Goal: Communication & Community: Share content

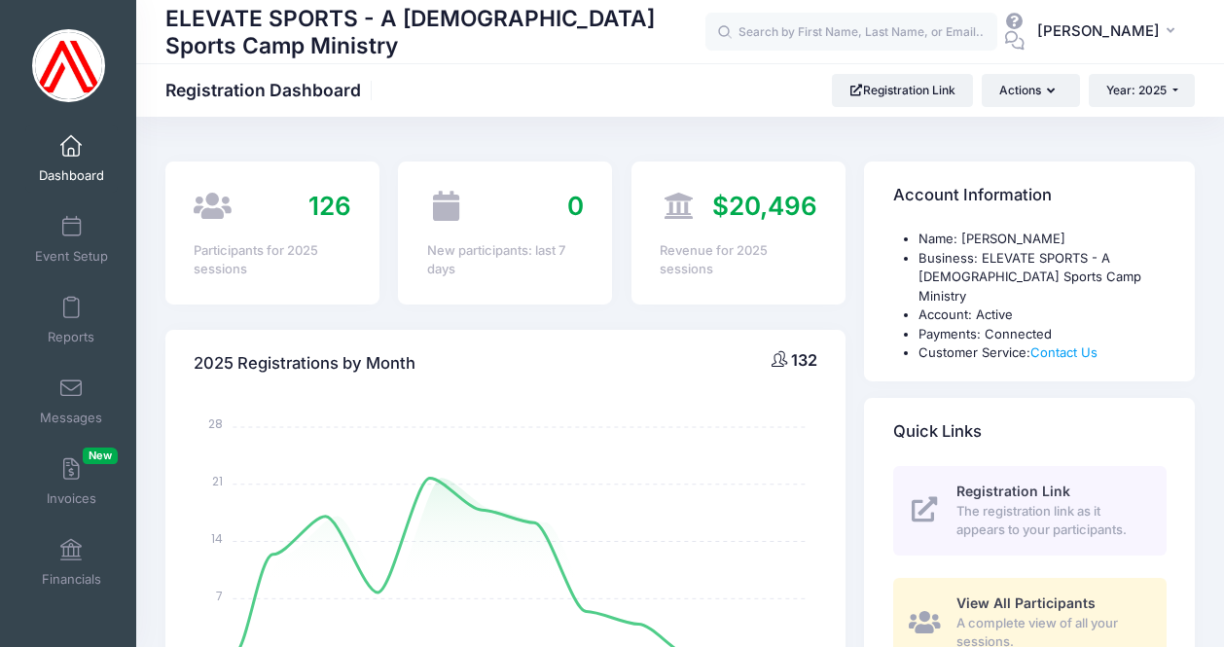
select select
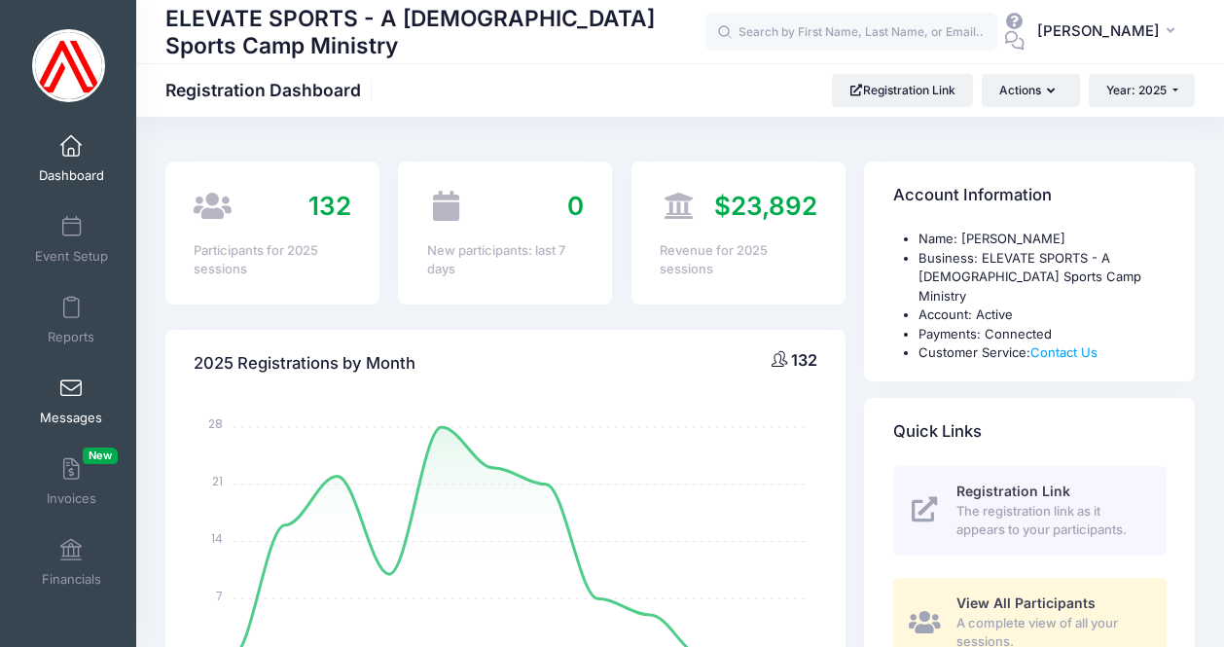
click at [71, 387] on span at bounding box center [71, 389] width 0 height 21
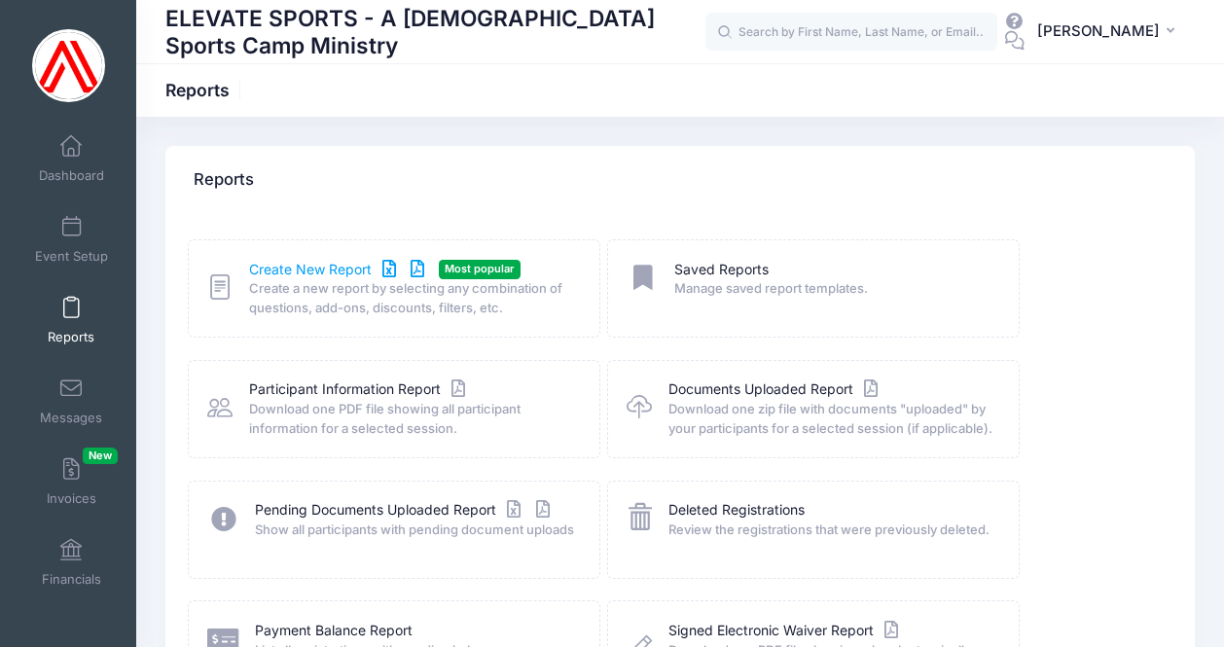
click at [306, 267] on link "Create New Report" at bounding box center [339, 270] width 181 height 20
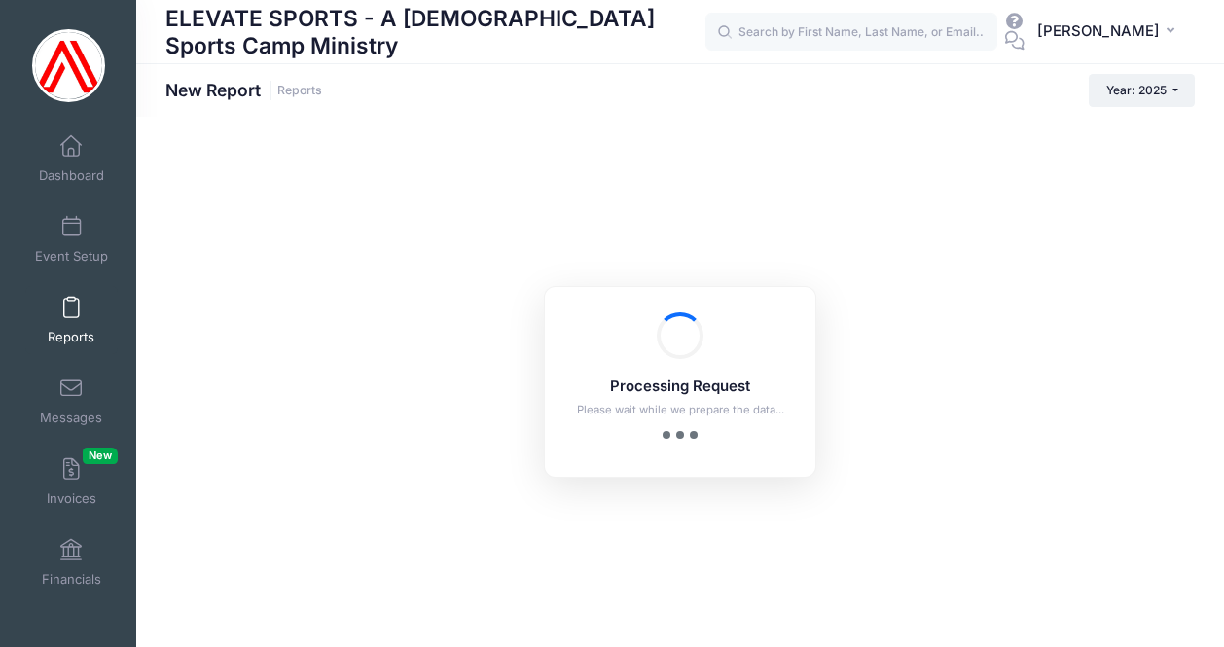
checkbox input "true"
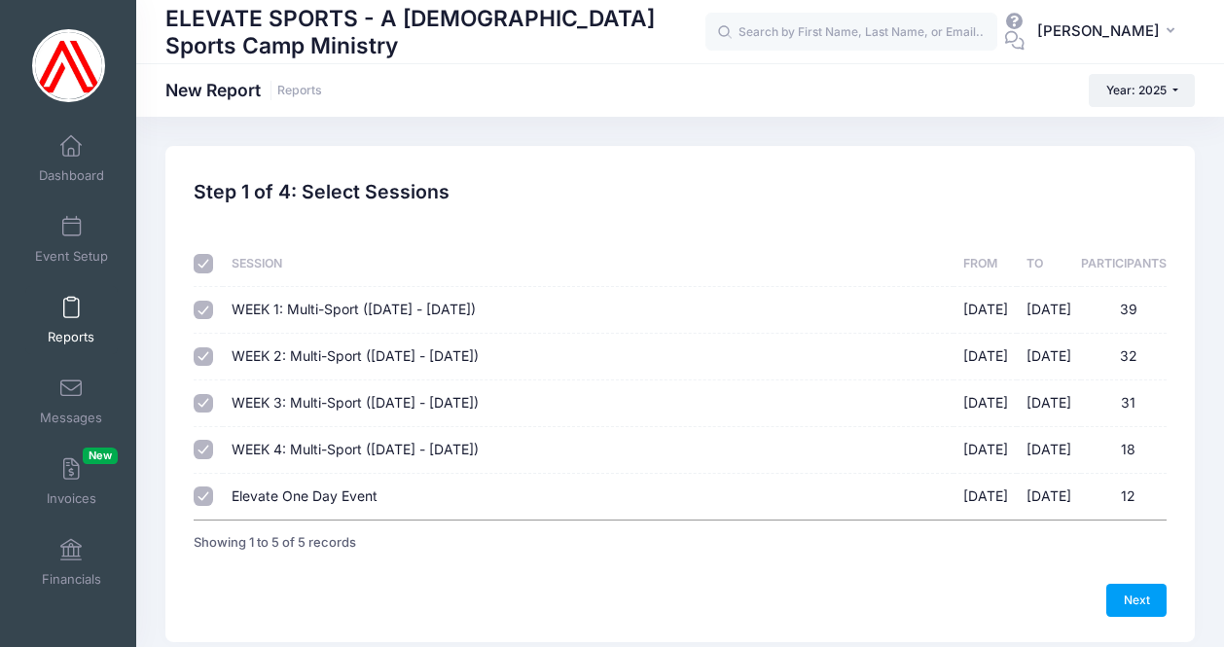
click at [205, 492] on input "Elevate One Day Event [DATE] - [DATE] 12" at bounding box center [203, 496] width 19 height 19
checkbox input "false"
click at [1132, 587] on link "Next" at bounding box center [1136, 600] width 60 height 33
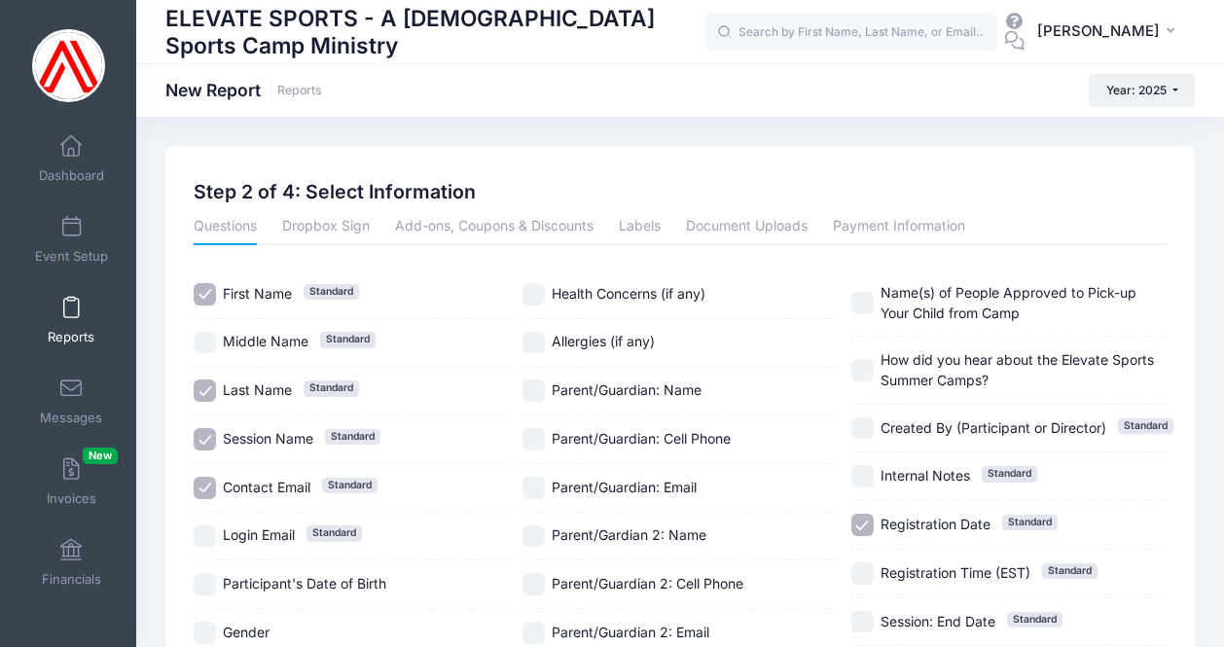
click at [210, 483] on input "Contact Email Standard" at bounding box center [205, 488] width 22 height 22
checkbox input "false"
click at [204, 436] on input "Session Name Standard" at bounding box center [205, 439] width 22 height 22
checkbox input "false"
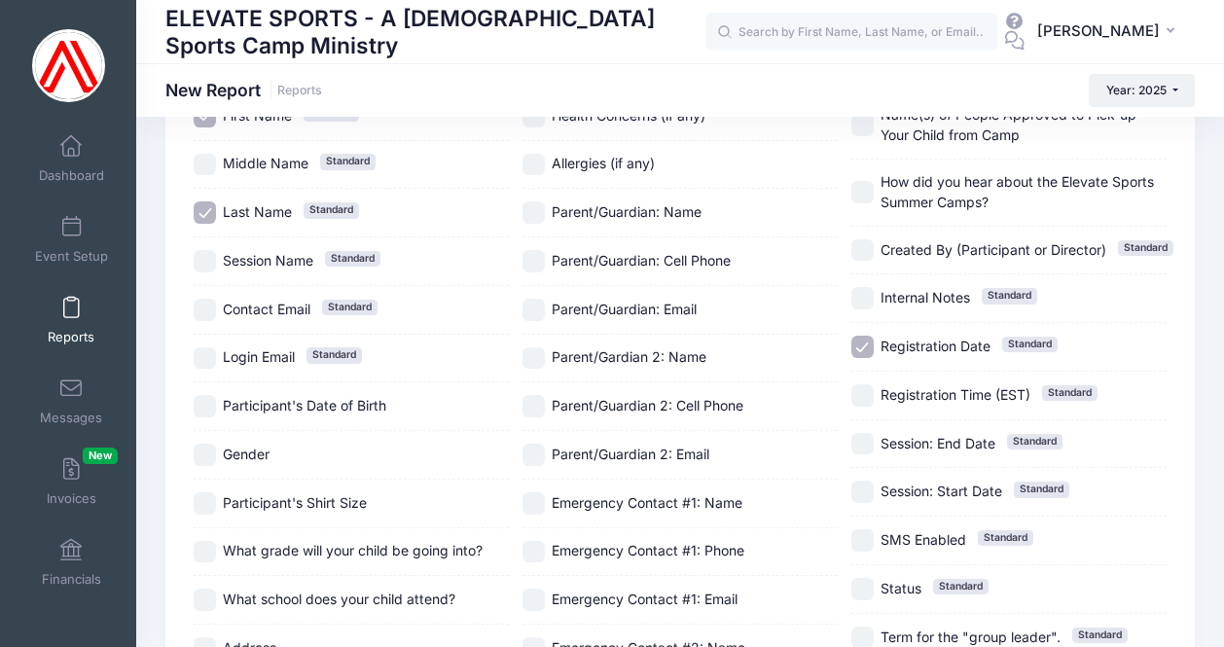
scroll to position [248, 0]
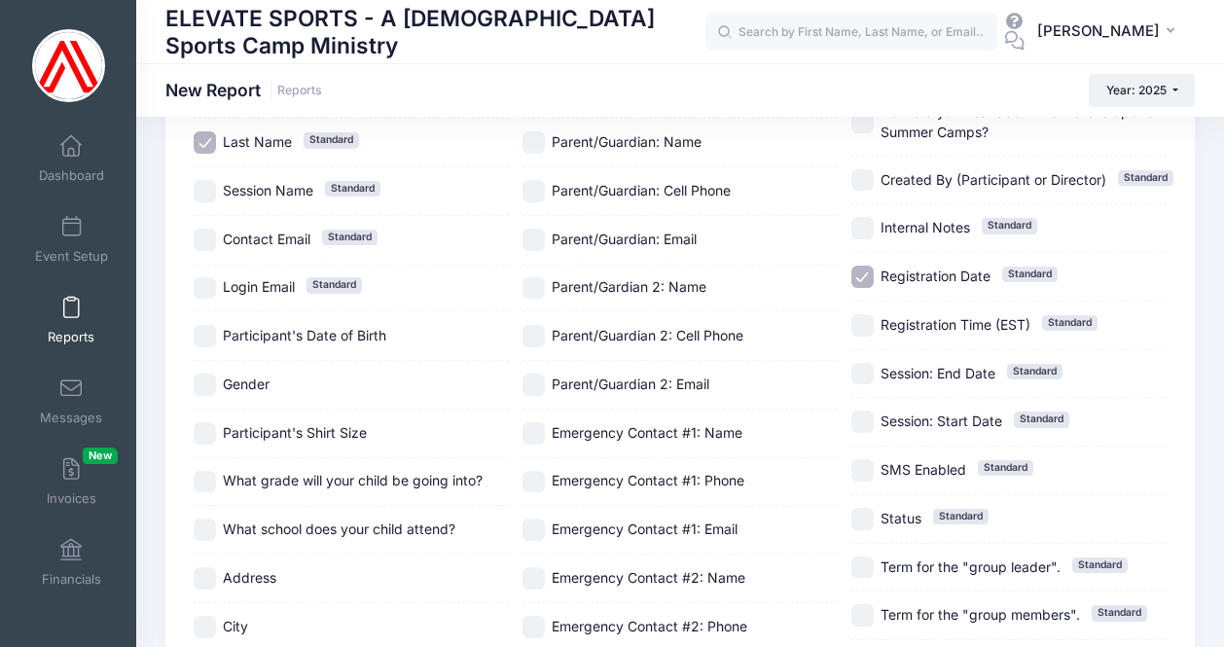
click at [208, 478] on input "What grade will your child be going into?" at bounding box center [205, 482] width 22 height 22
checkbox input "true"
click at [207, 527] on input "What school does your child attend?" at bounding box center [205, 530] width 22 height 22
checkbox input "true"
click at [852, 268] on input "Registration Date Standard" at bounding box center [863, 277] width 22 height 22
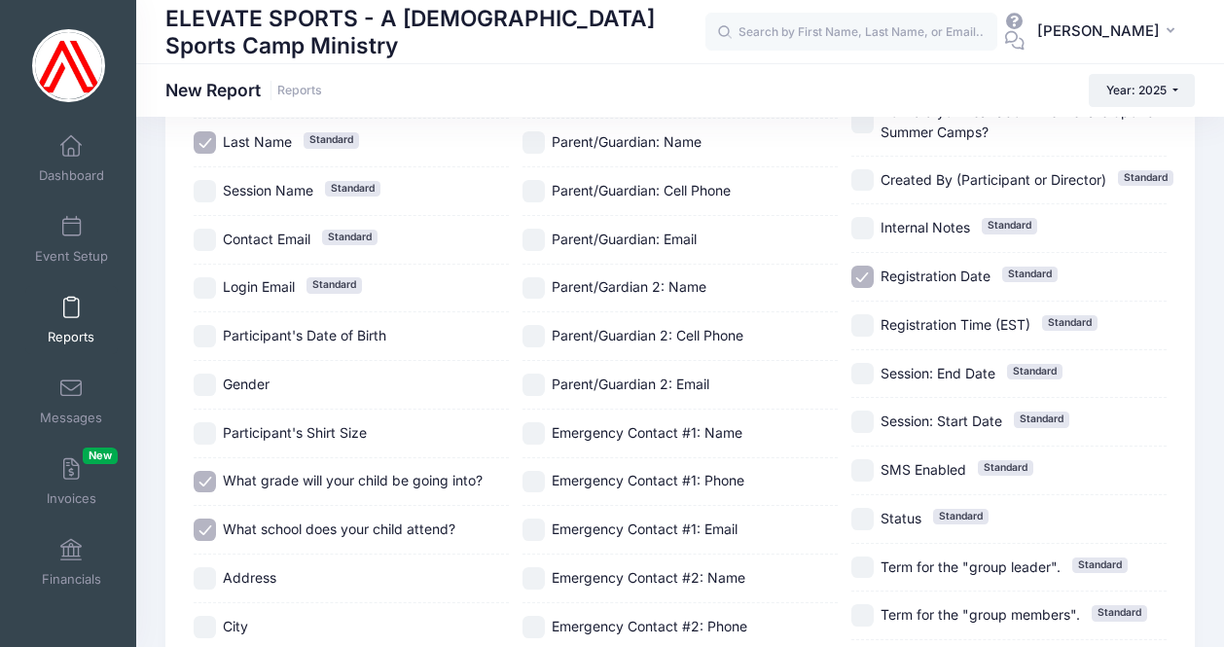
checkbox input "false"
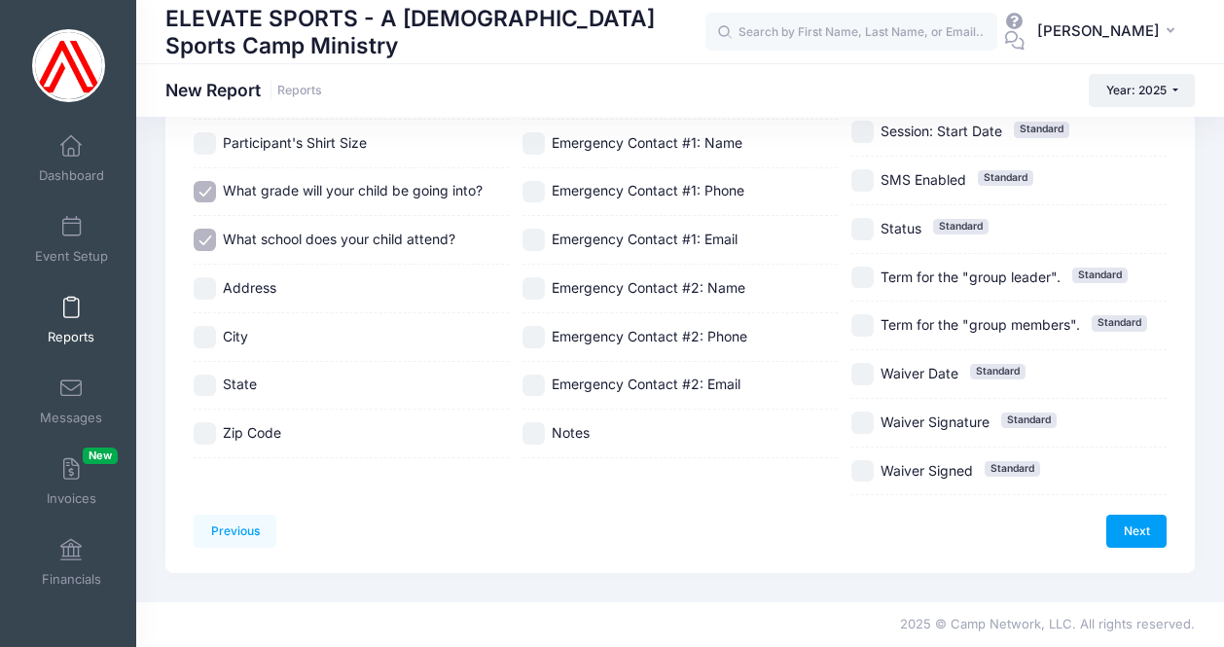
scroll to position [736, 0]
click at [1133, 515] on link "Next" at bounding box center [1136, 531] width 60 height 33
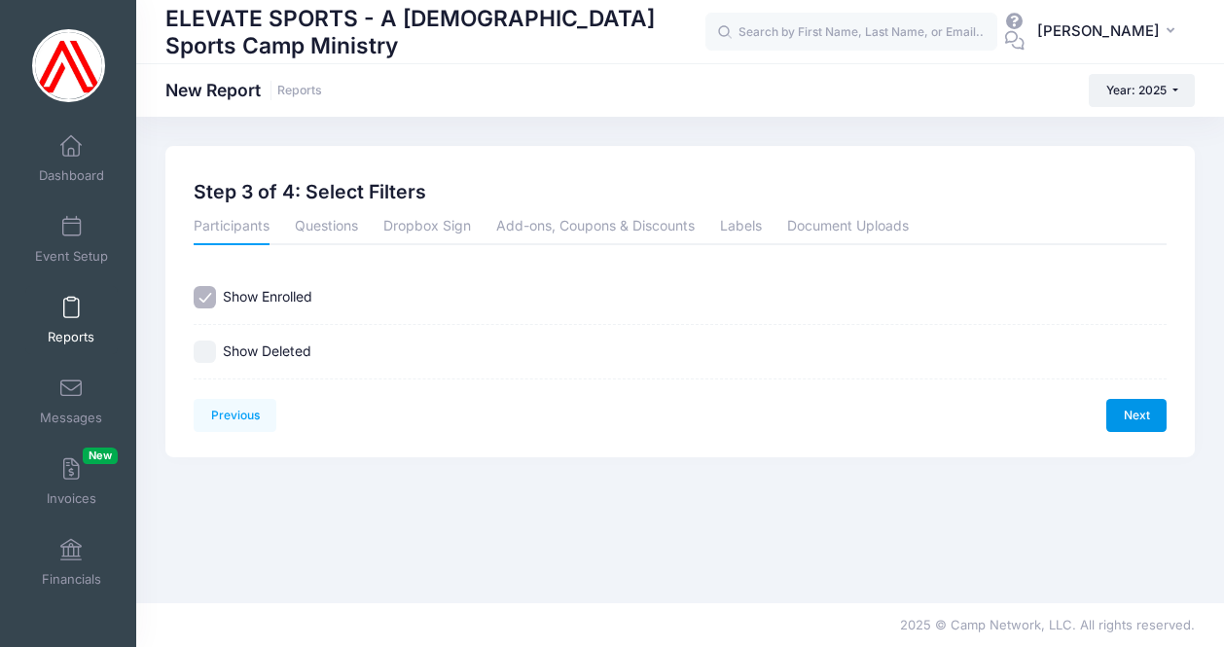
scroll to position [0, 0]
click at [1136, 402] on link "Next" at bounding box center [1136, 415] width 60 height 33
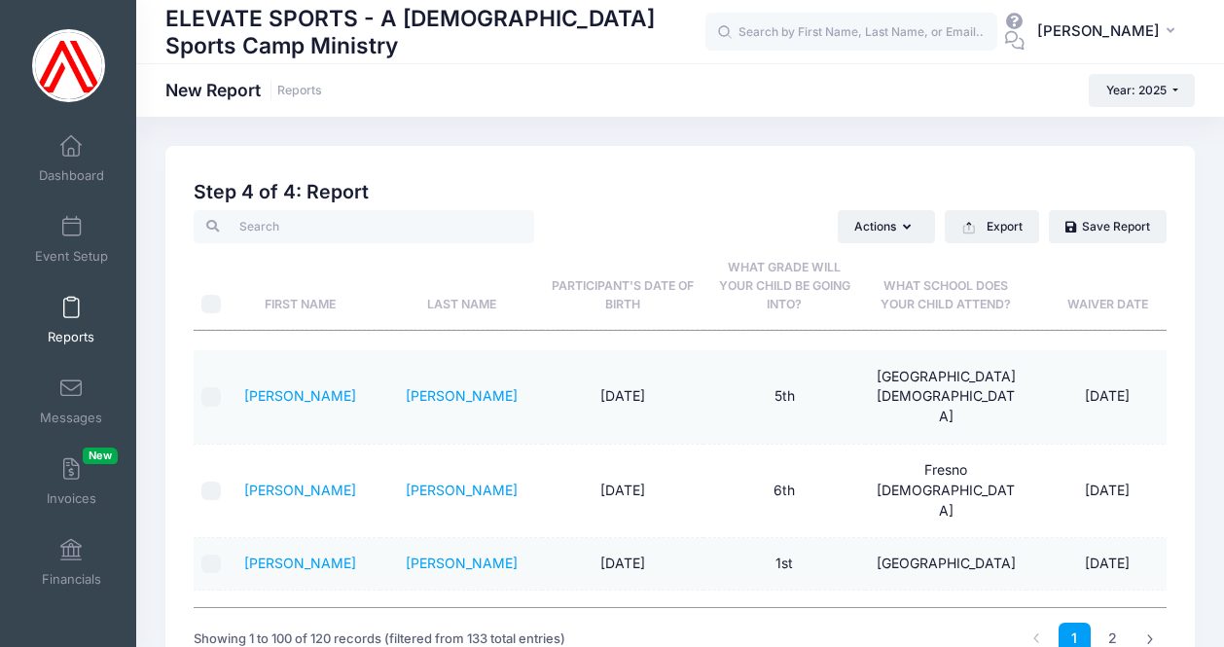
click at [927, 305] on th "What school does your child attend?" at bounding box center [946, 286] width 162 height 87
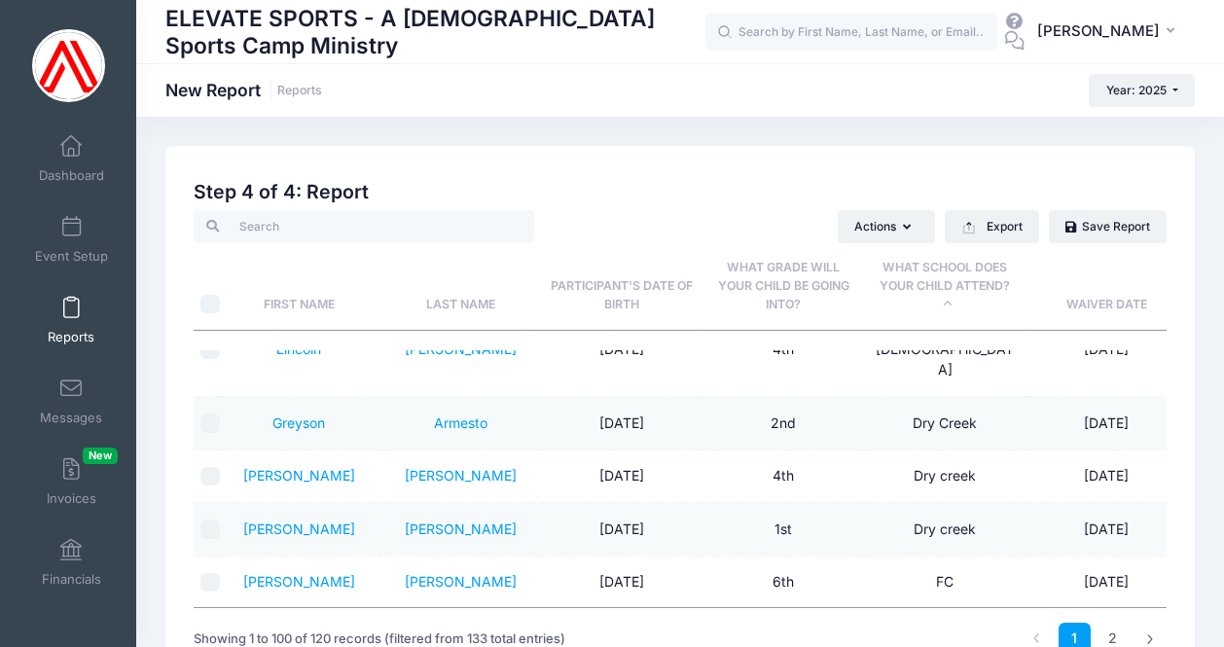
scroll to position [650, 1]
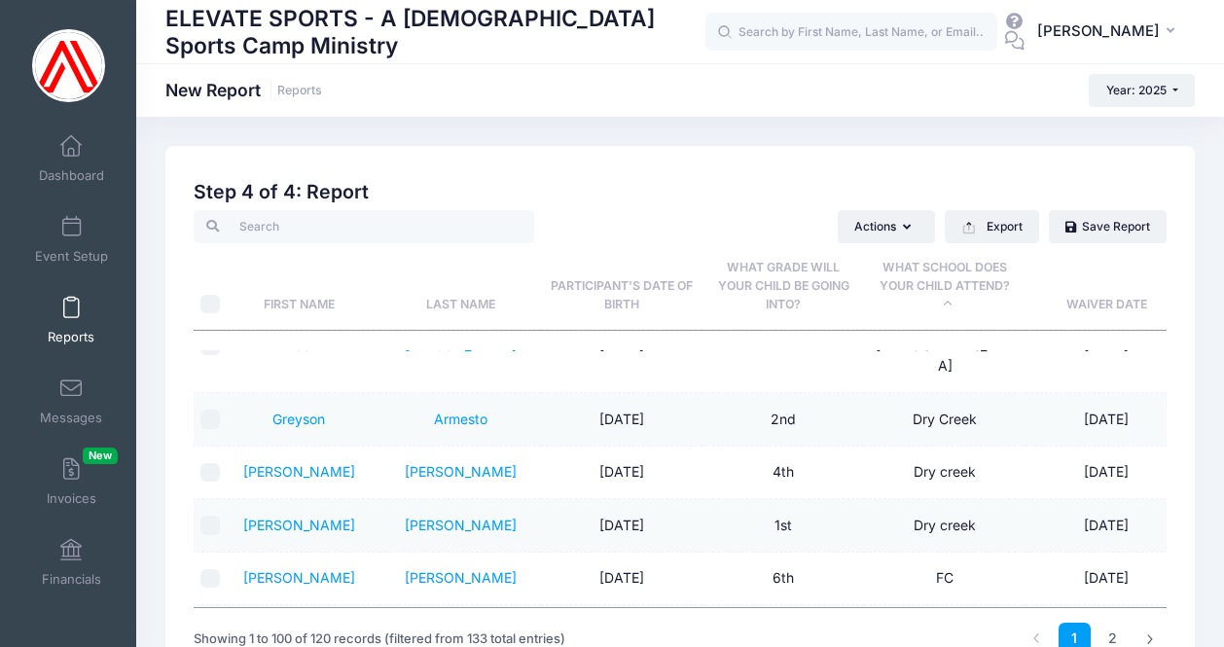
click at [209, 569] on input "checkbox" at bounding box center [209, 578] width 19 height 19
checkbox input "true"
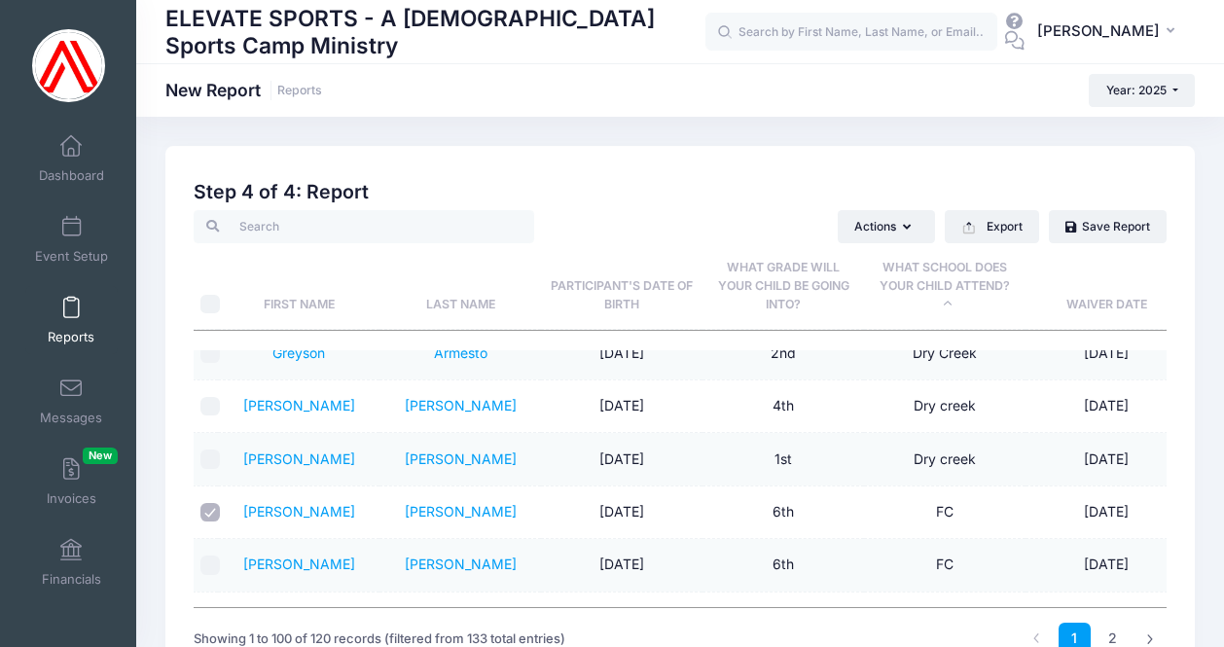
scroll to position [0, 0]
click at [206, 609] on input "checkbox" at bounding box center [210, 618] width 19 height 19
checkbox input "true"
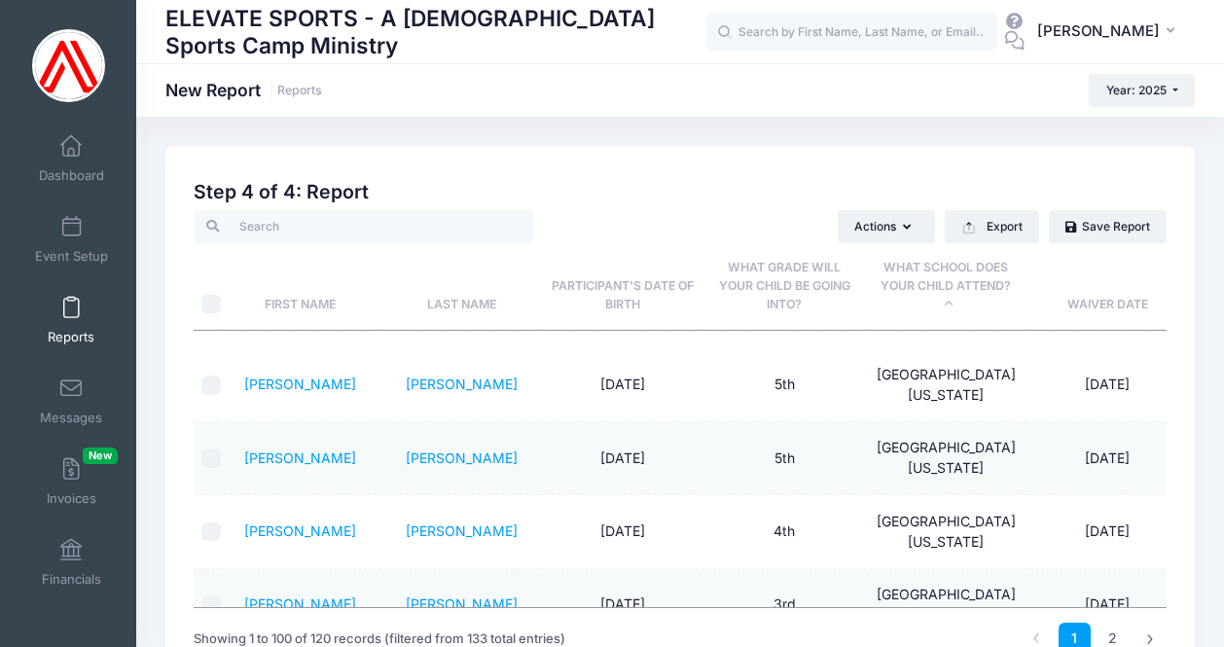
scroll to position [1095, 0]
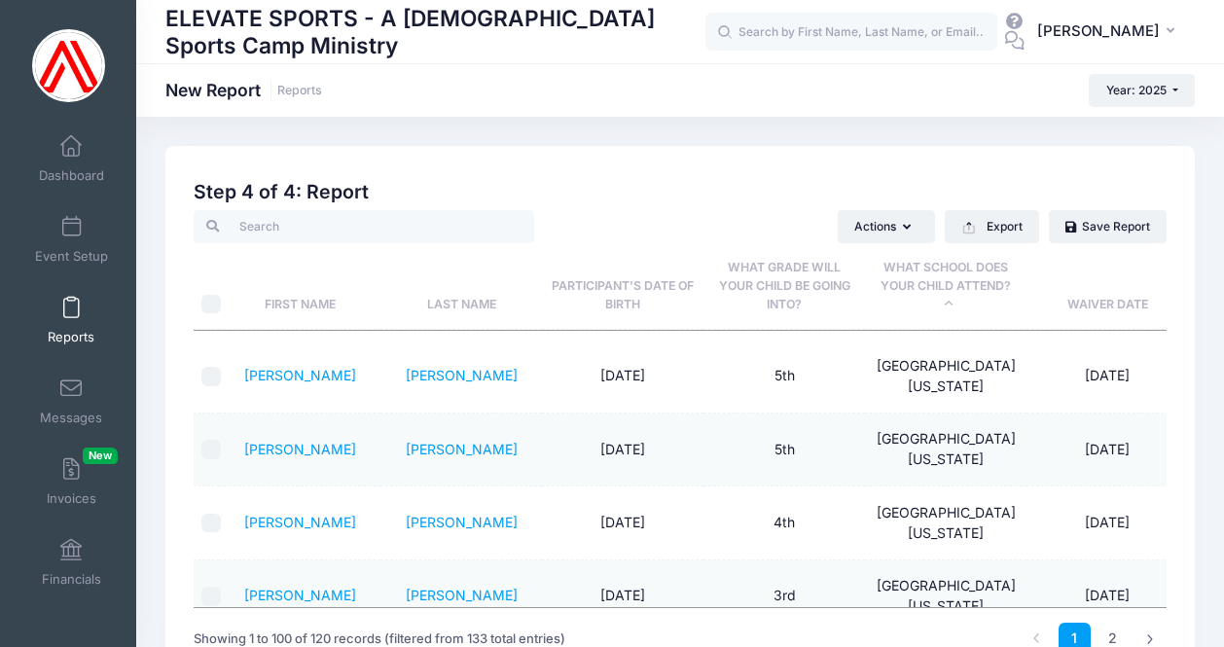
checkbox input "true"
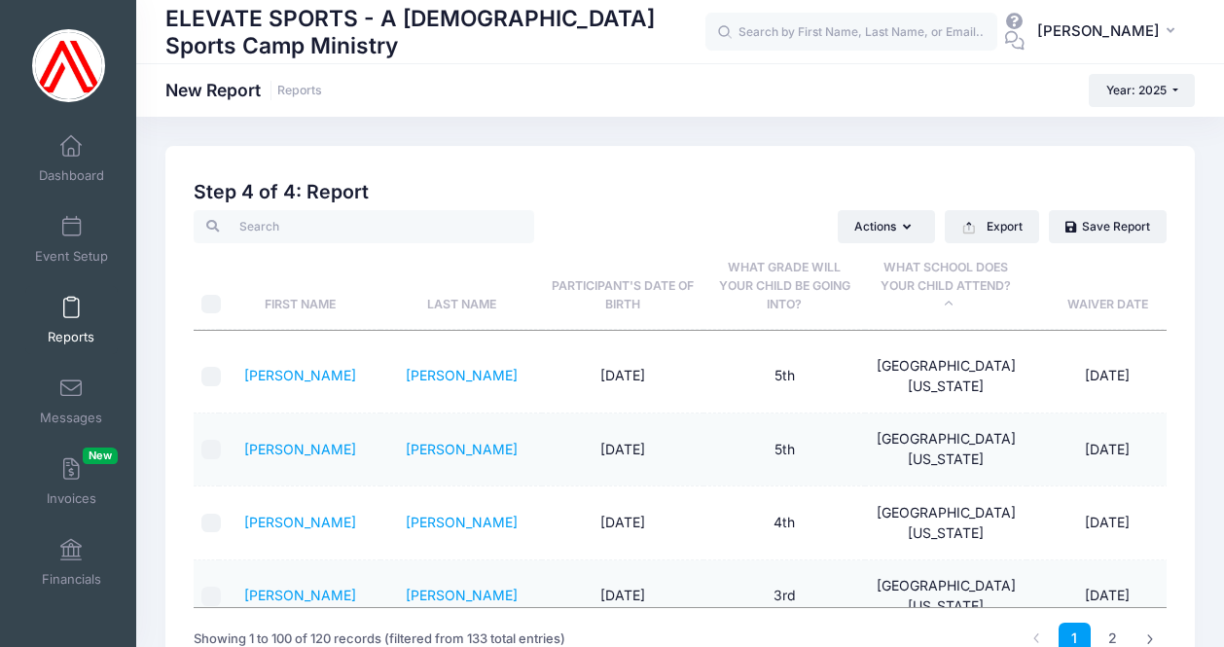
checkbox input "true"
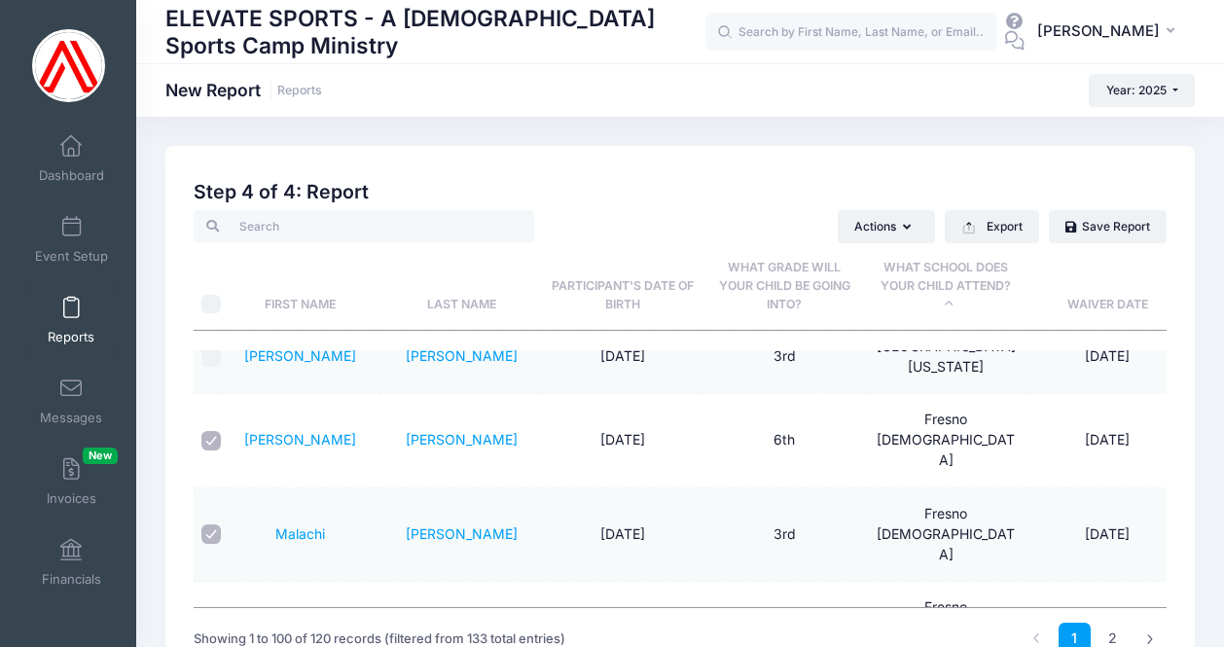
scroll to position [1334, 0]
checkbox input "true"
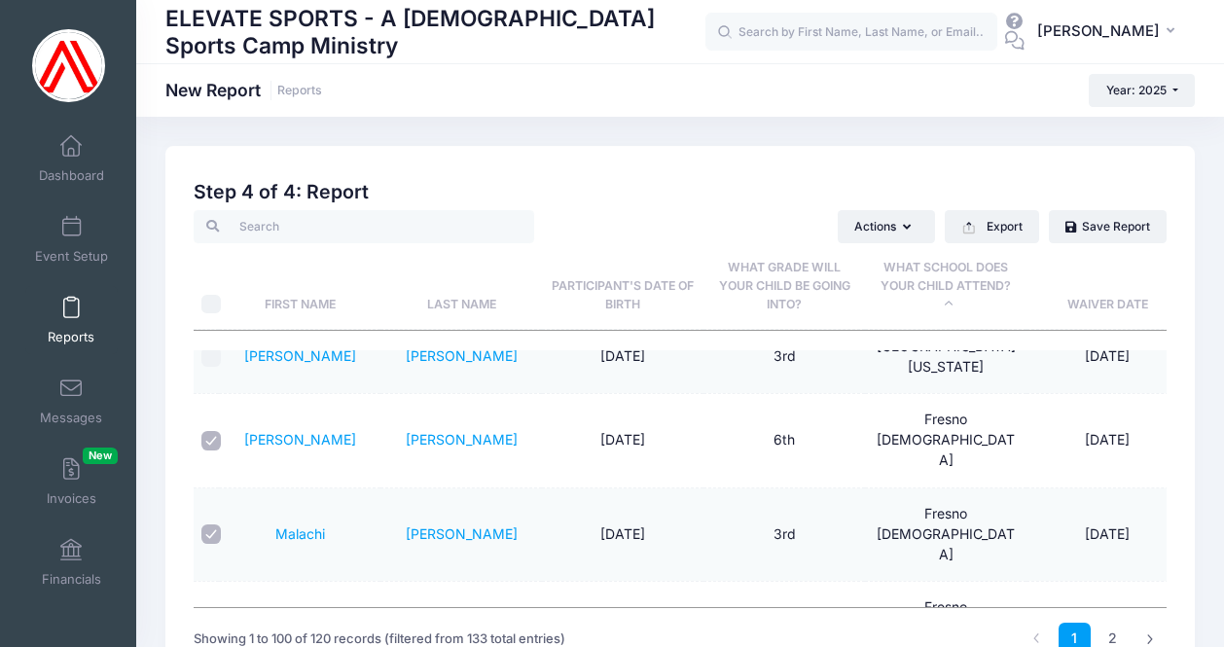
checkbox input "true"
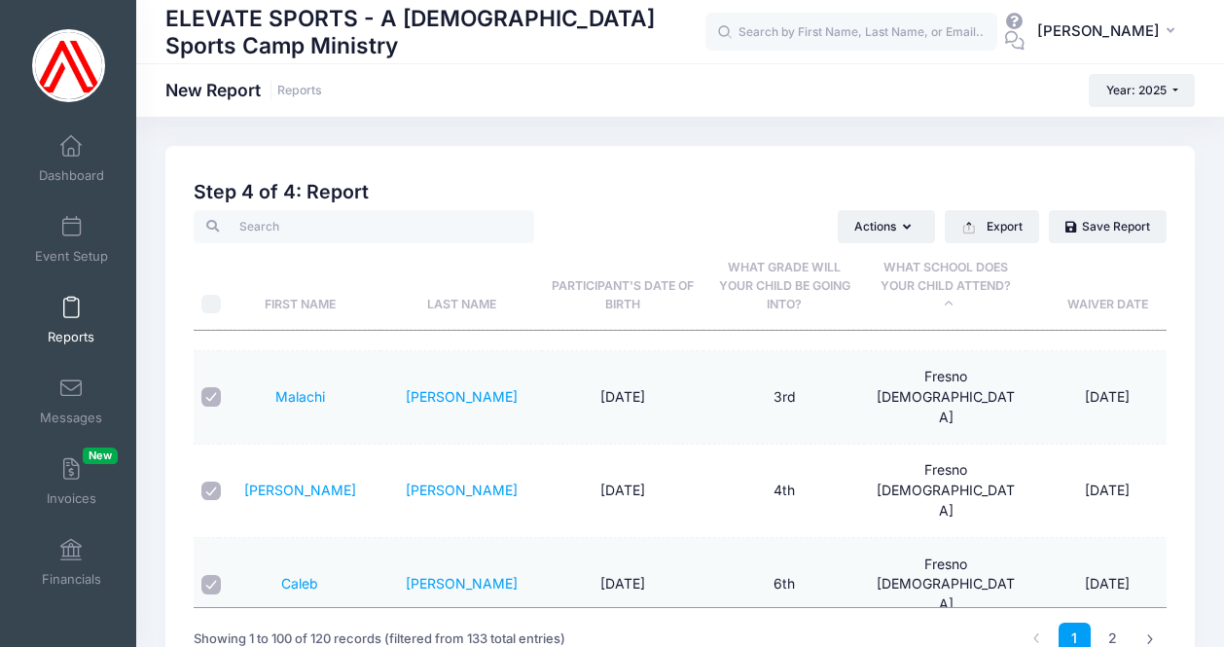
scroll to position [1548, 0]
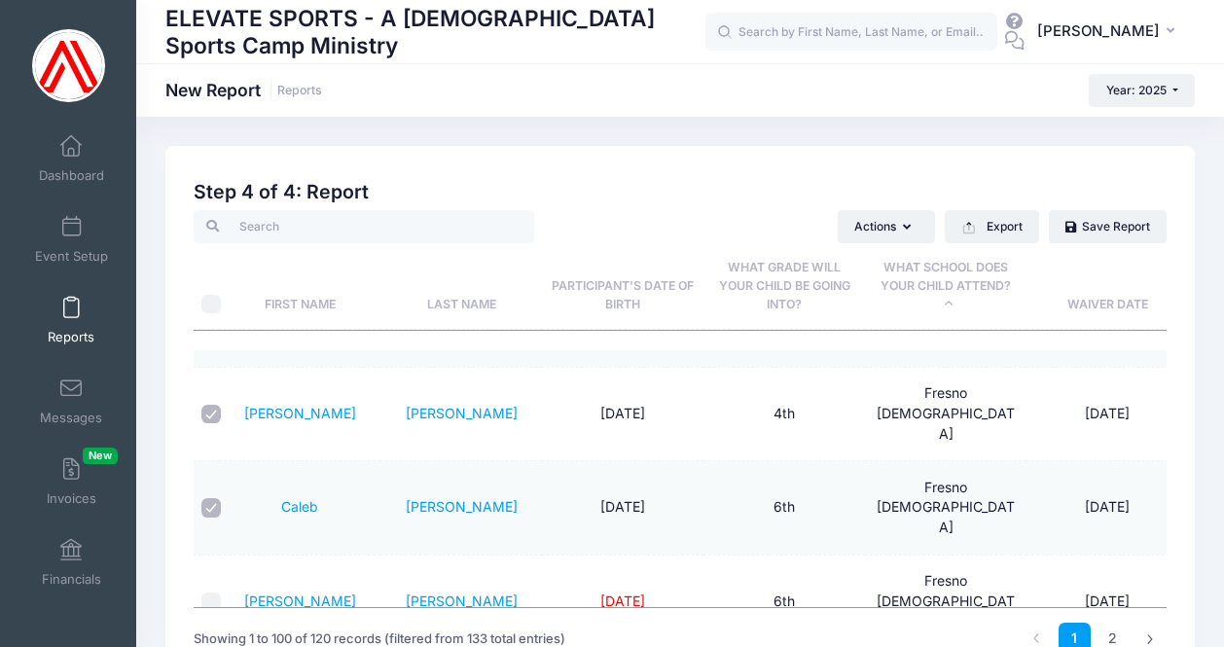
checkbox input "true"
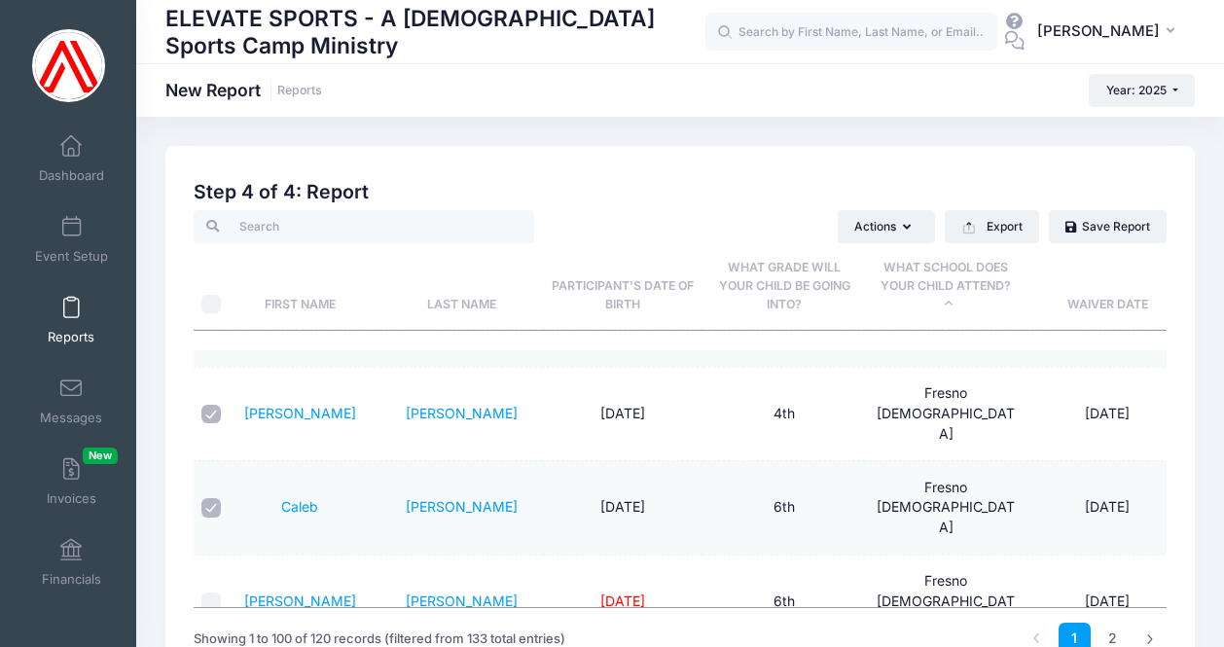
checkbox input "true"
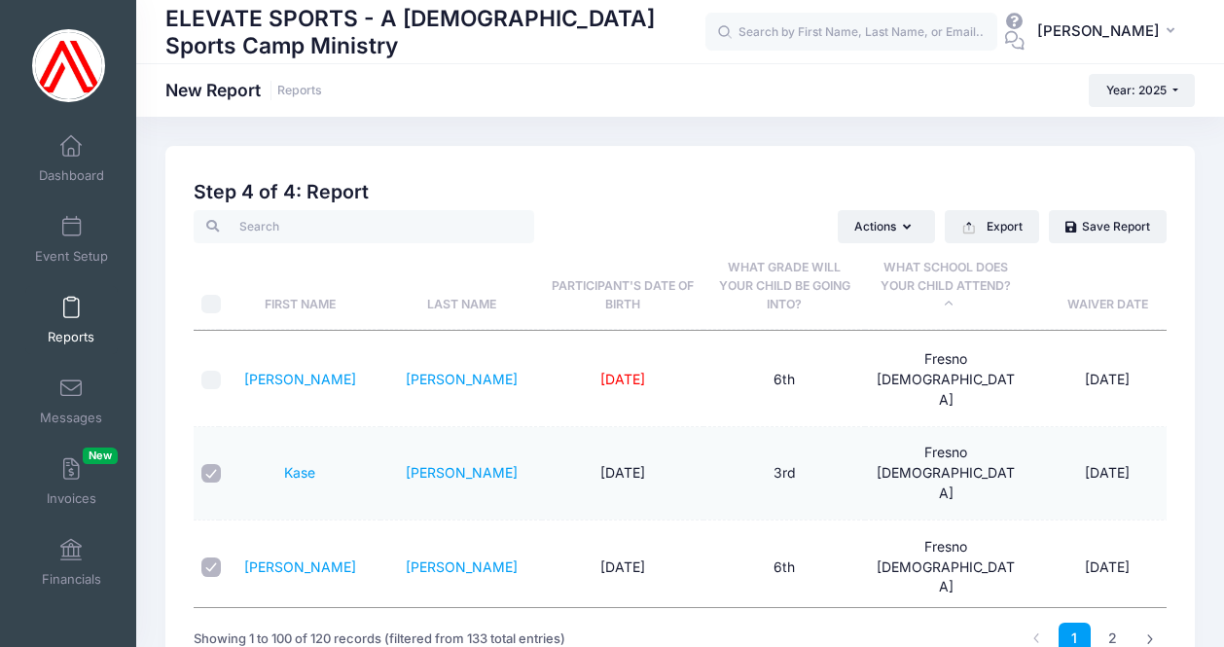
scroll to position [1770, 0]
checkbox input "true"
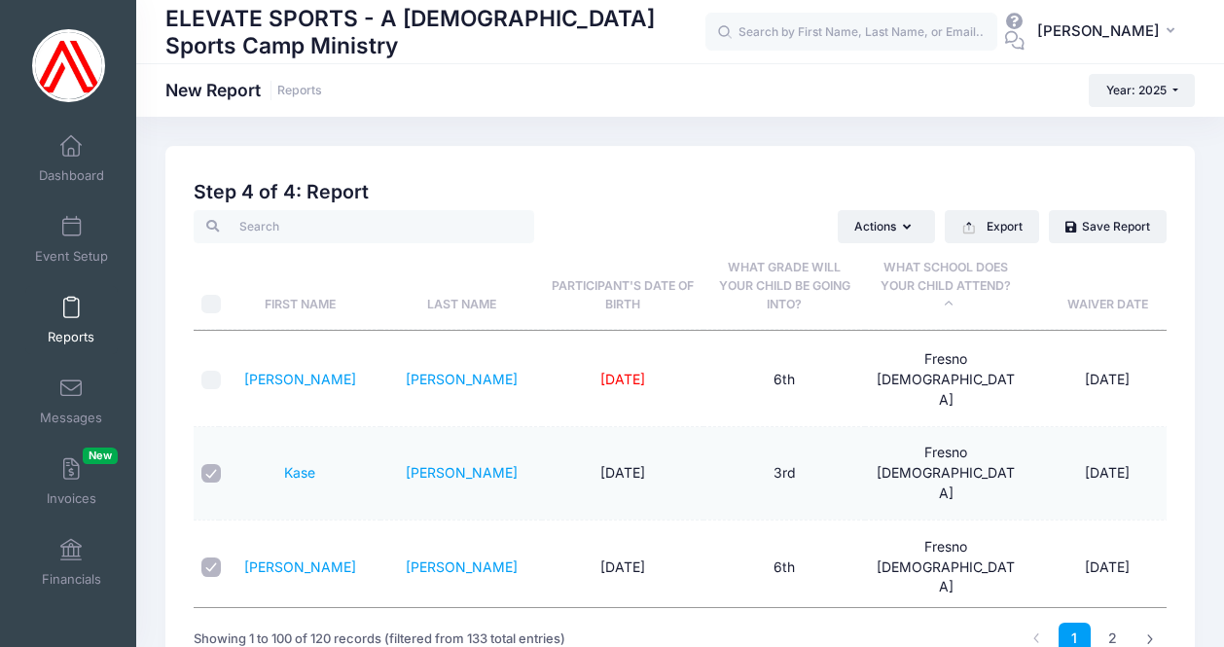
checkbox input "true"
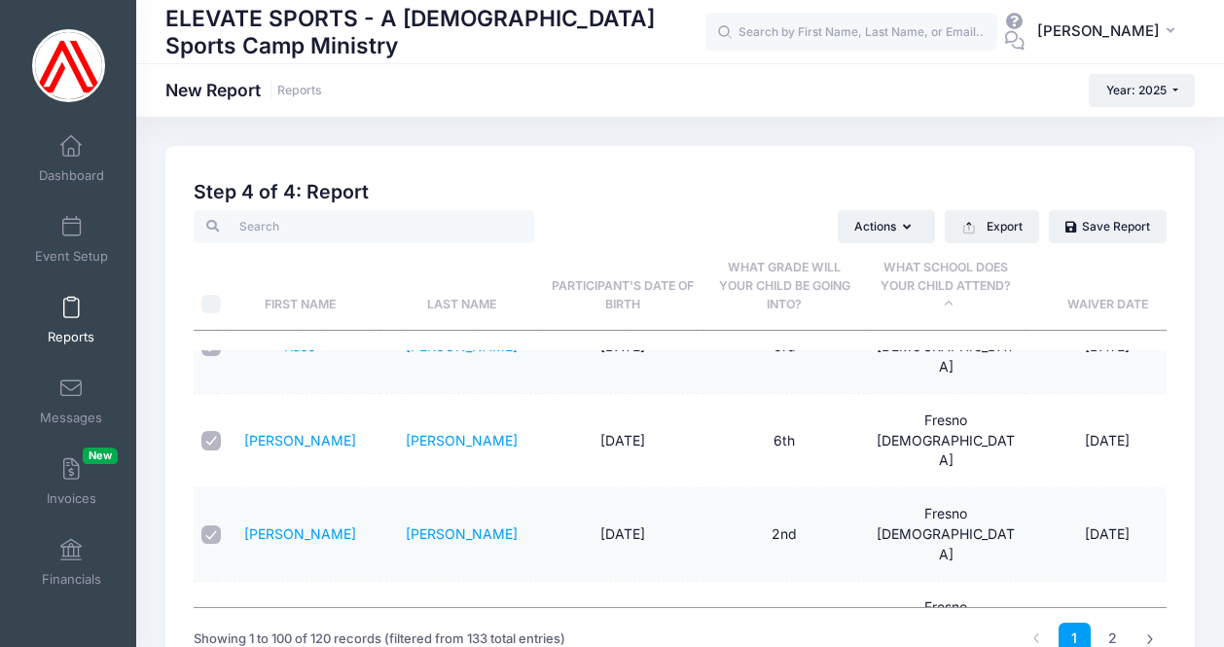
scroll to position [1919, 0]
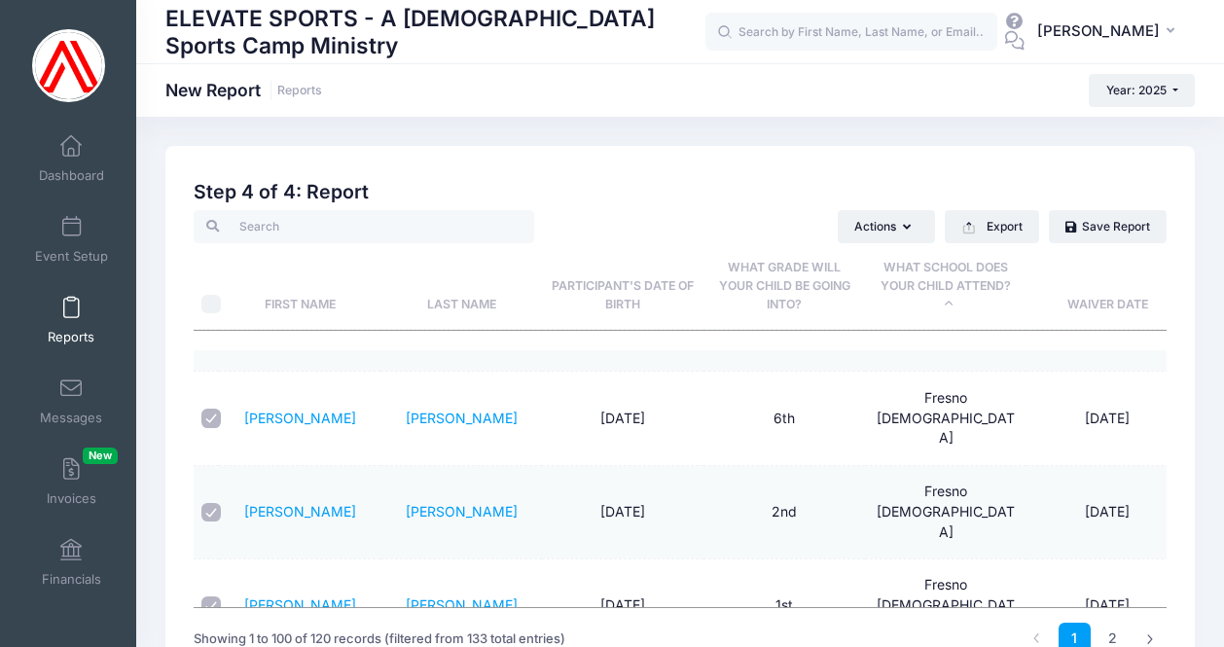
checkbox input "true"
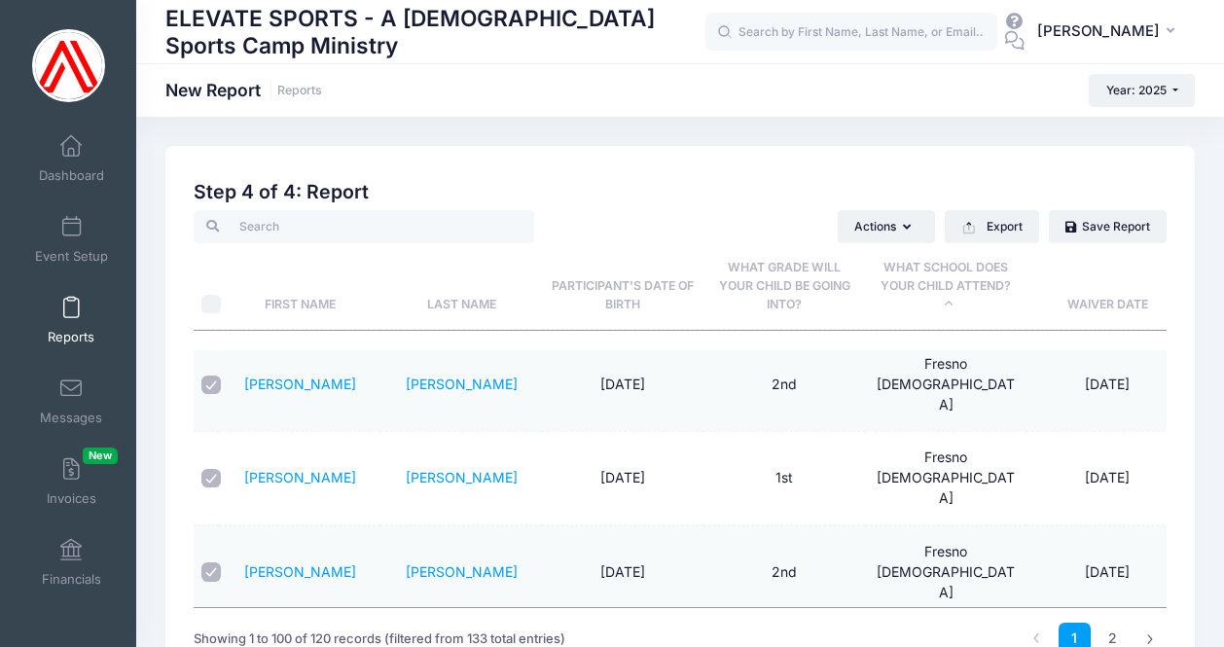
scroll to position [2082, 0]
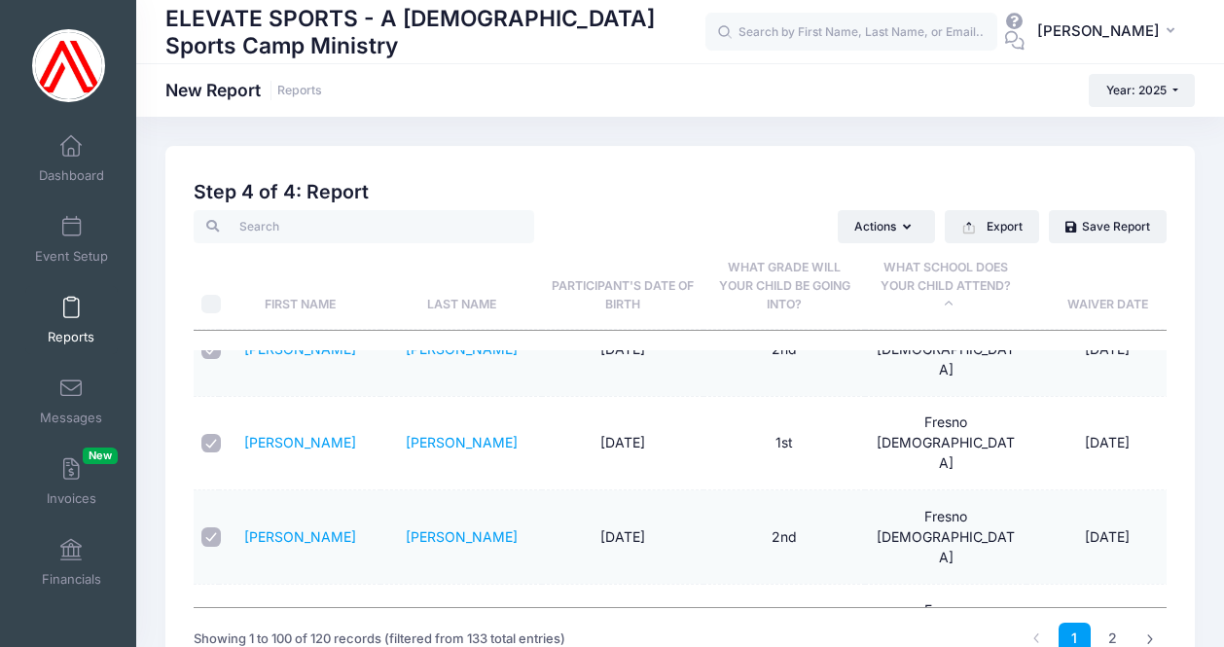
checkbox input "true"
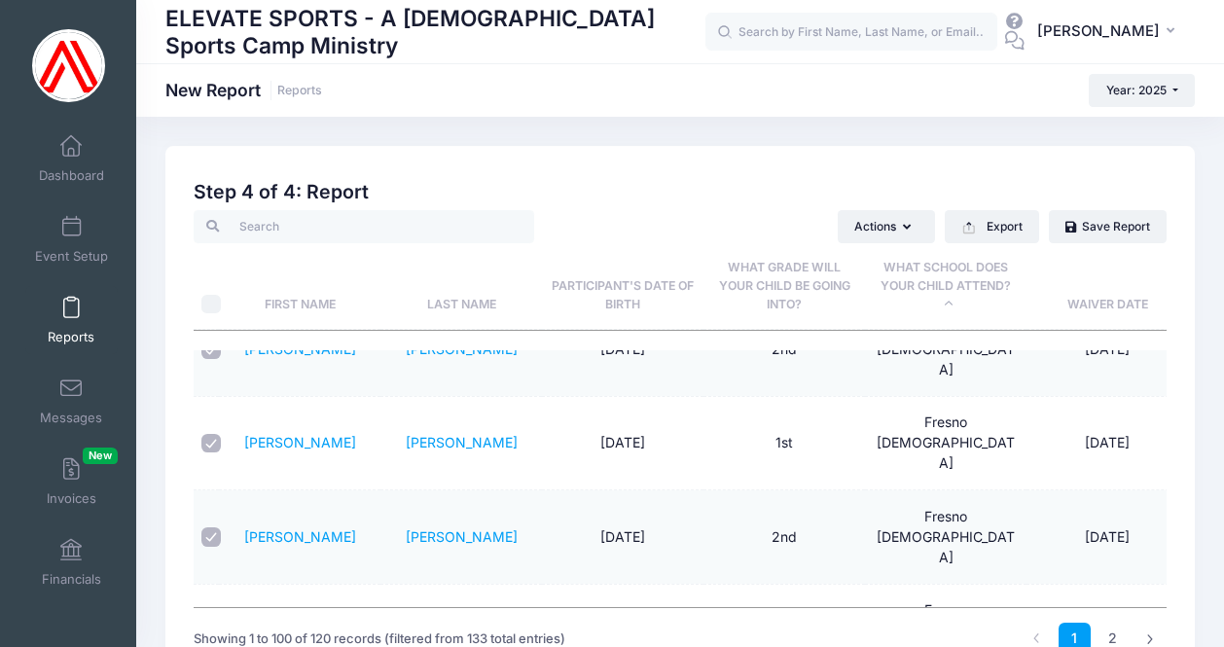
checkbox input "true"
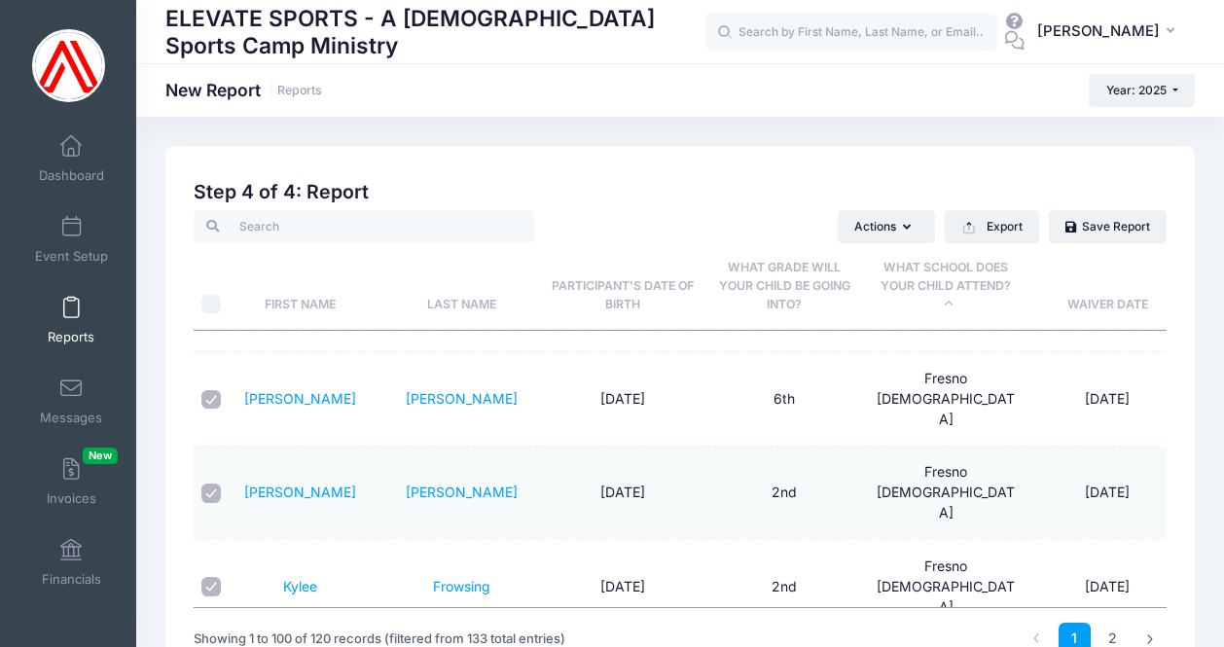
scroll to position [2313, 0]
checkbox input "true"
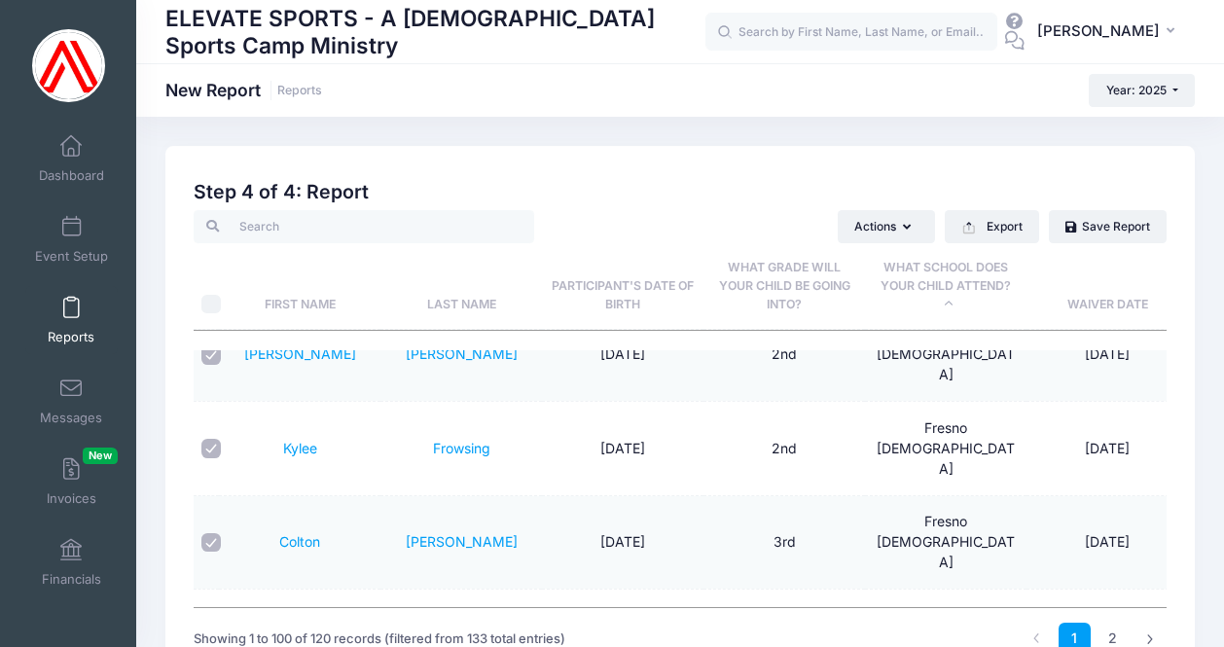
scroll to position [2452, 0]
checkbox input "true"
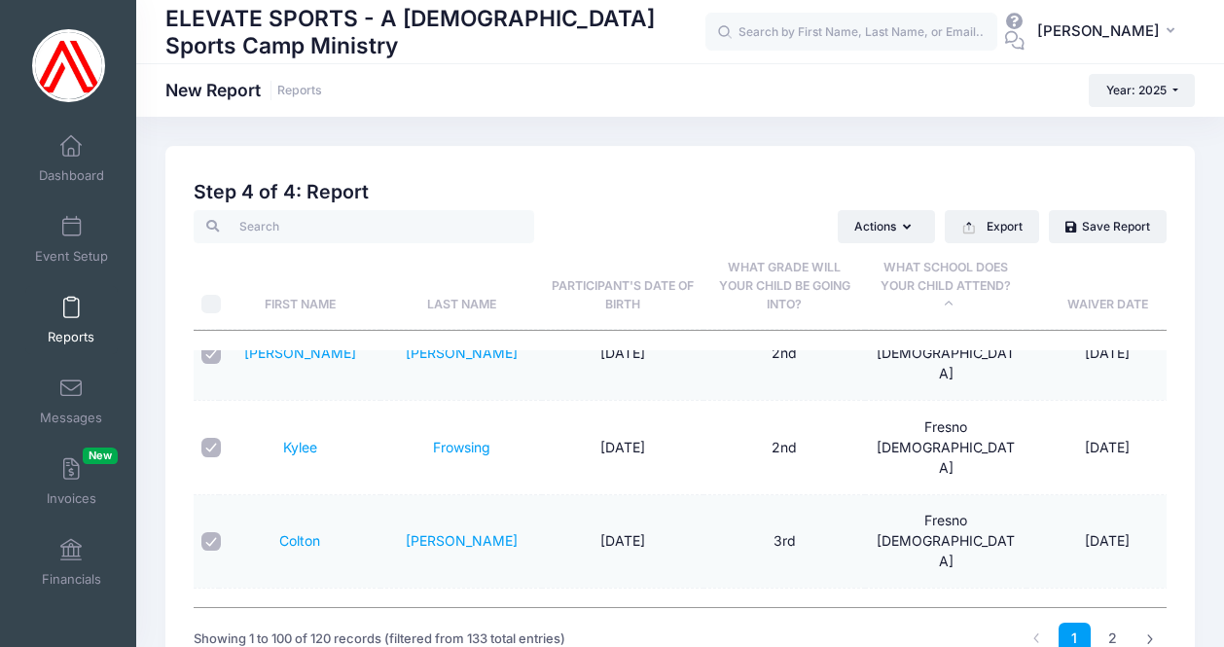
checkbox input "false"
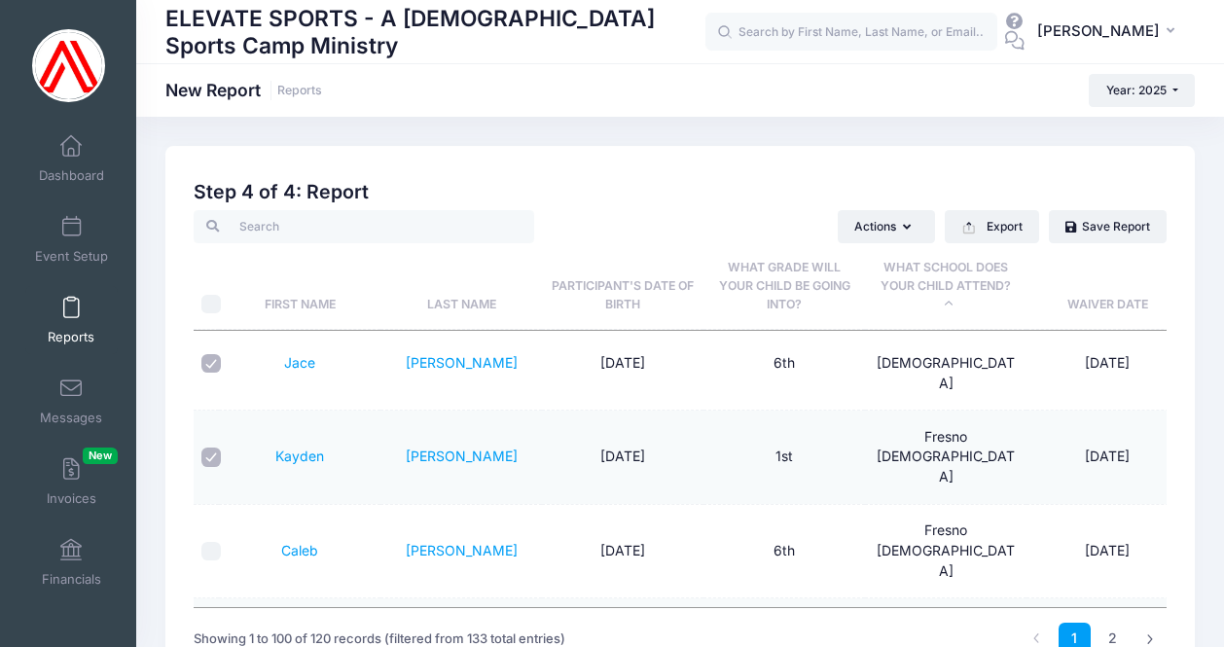
scroll to position [2919, 0]
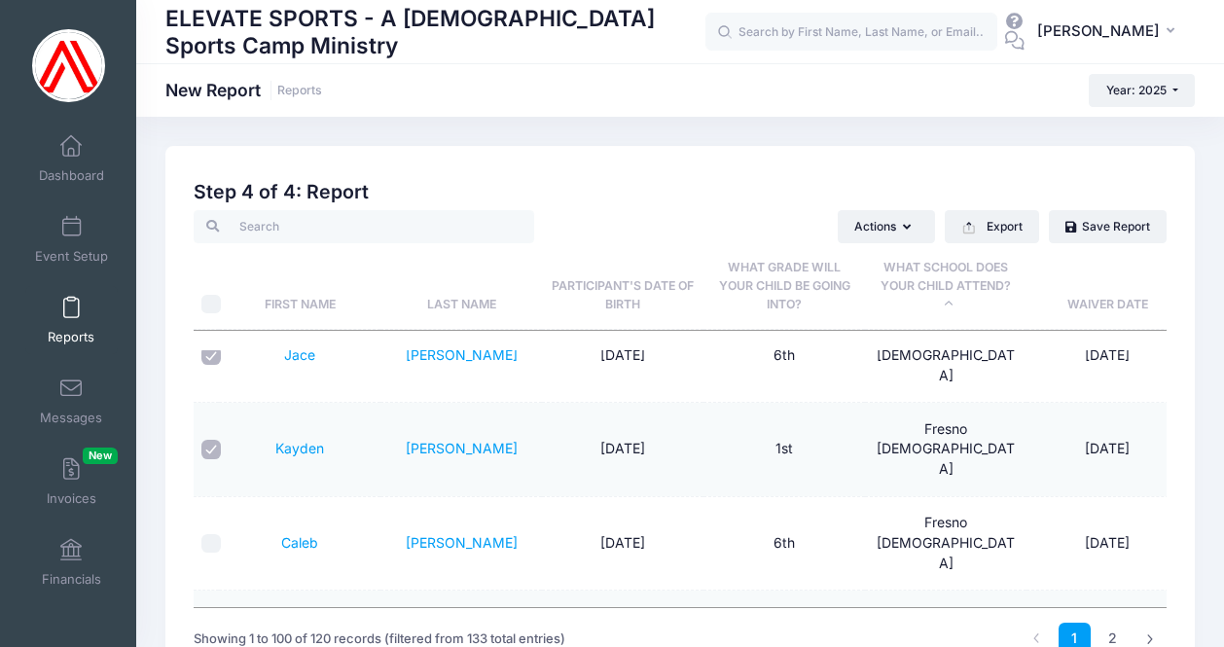
checkbox input "true"
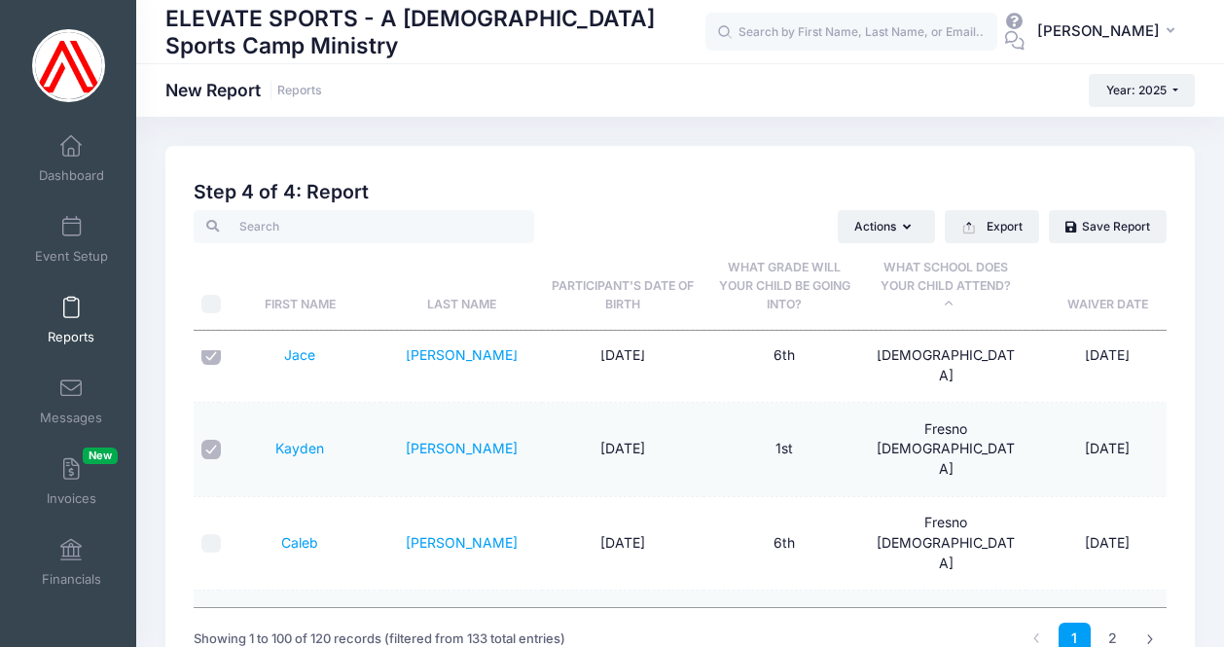
checkbox input "true"
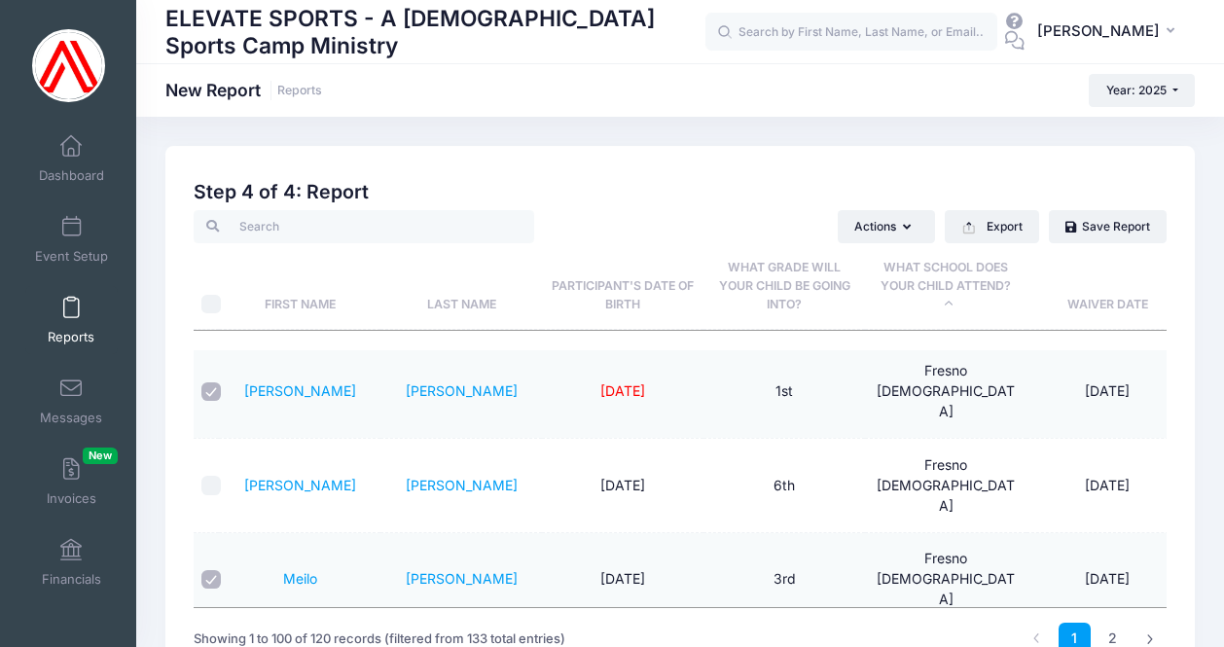
scroll to position [3169, 0]
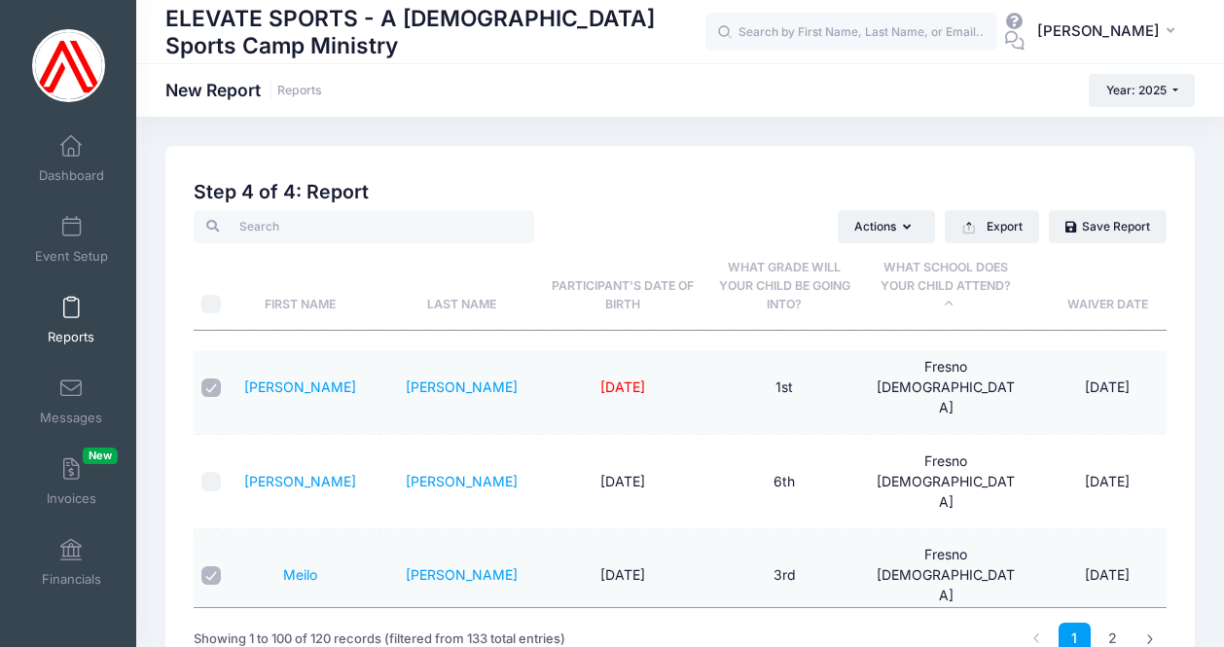
checkbox input "true"
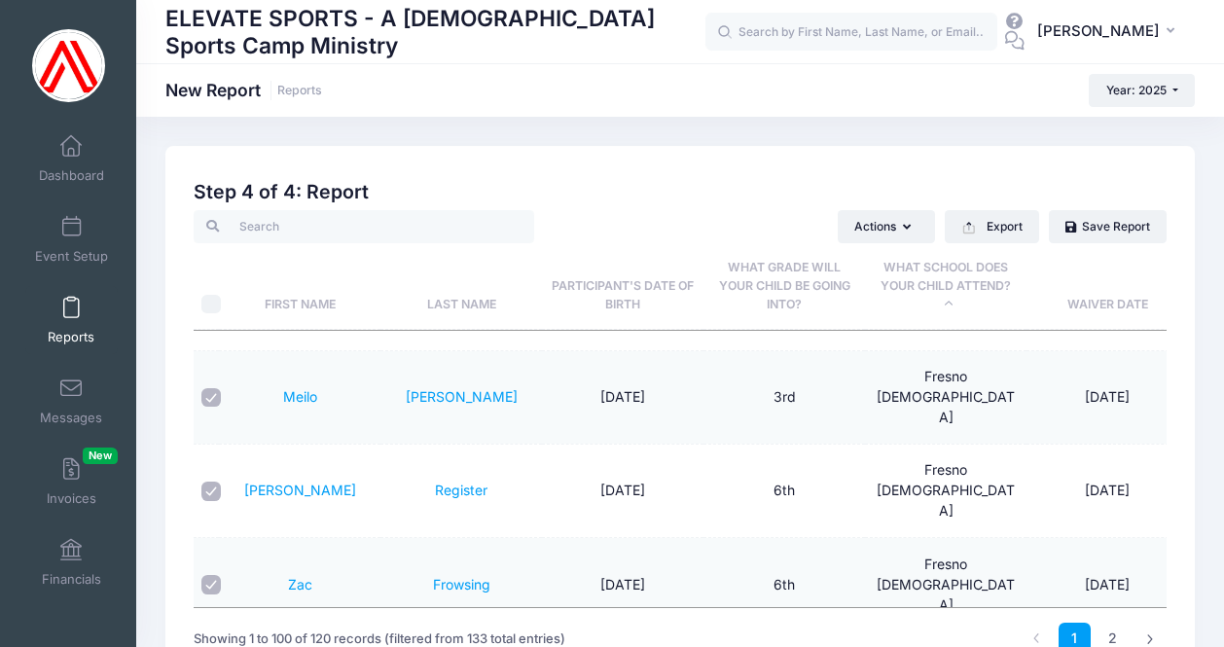
scroll to position [3371, 0]
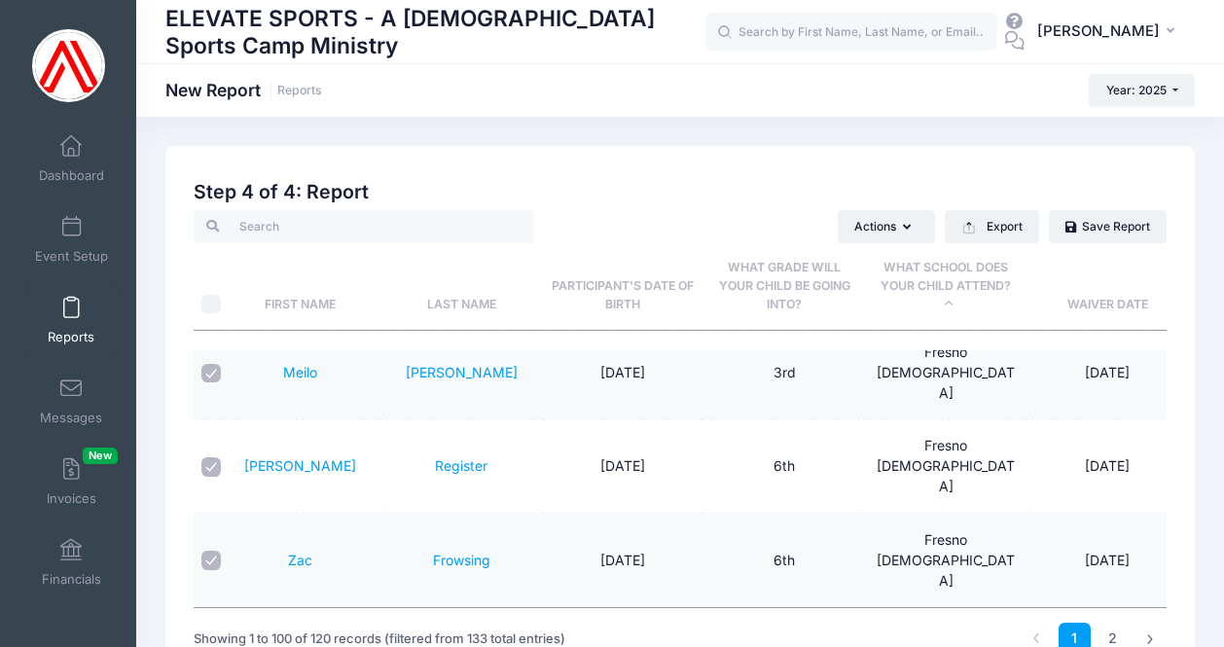
checkbox input "true"
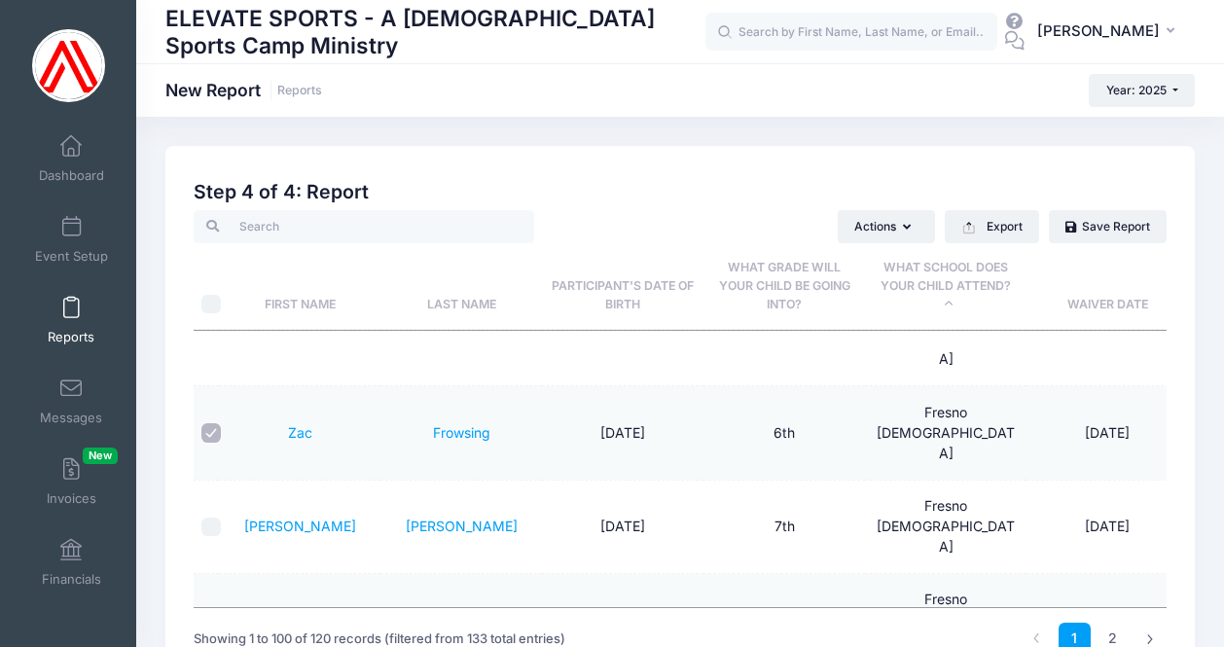
scroll to position [3505, 0]
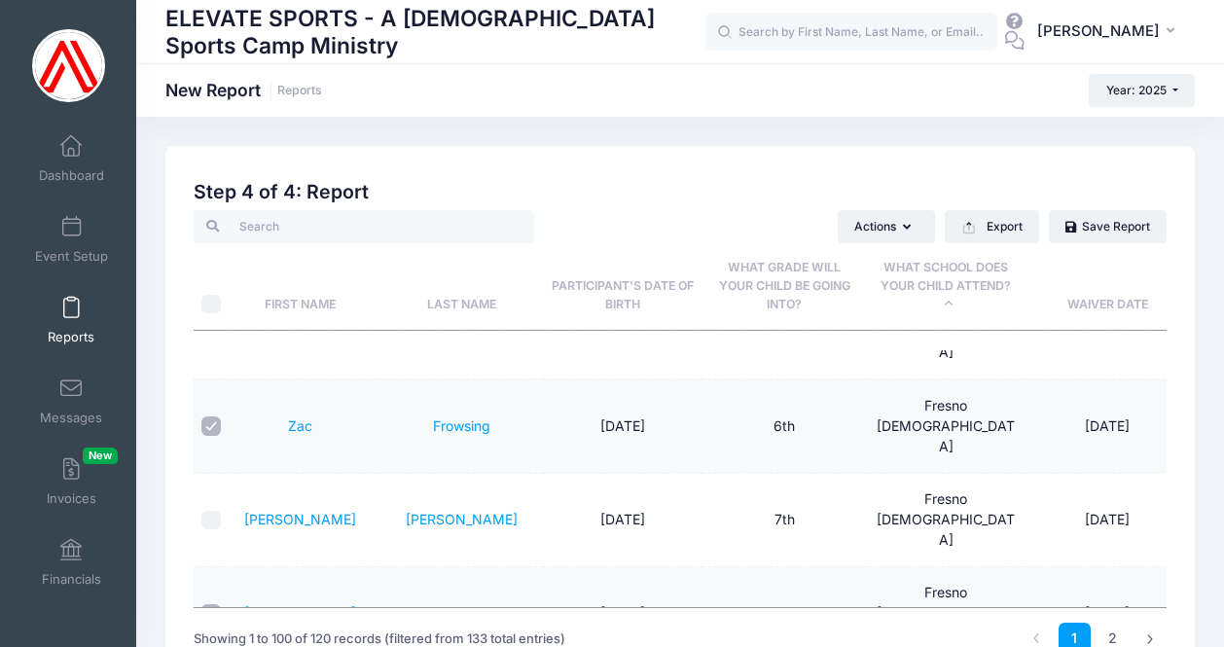
checkbox input "true"
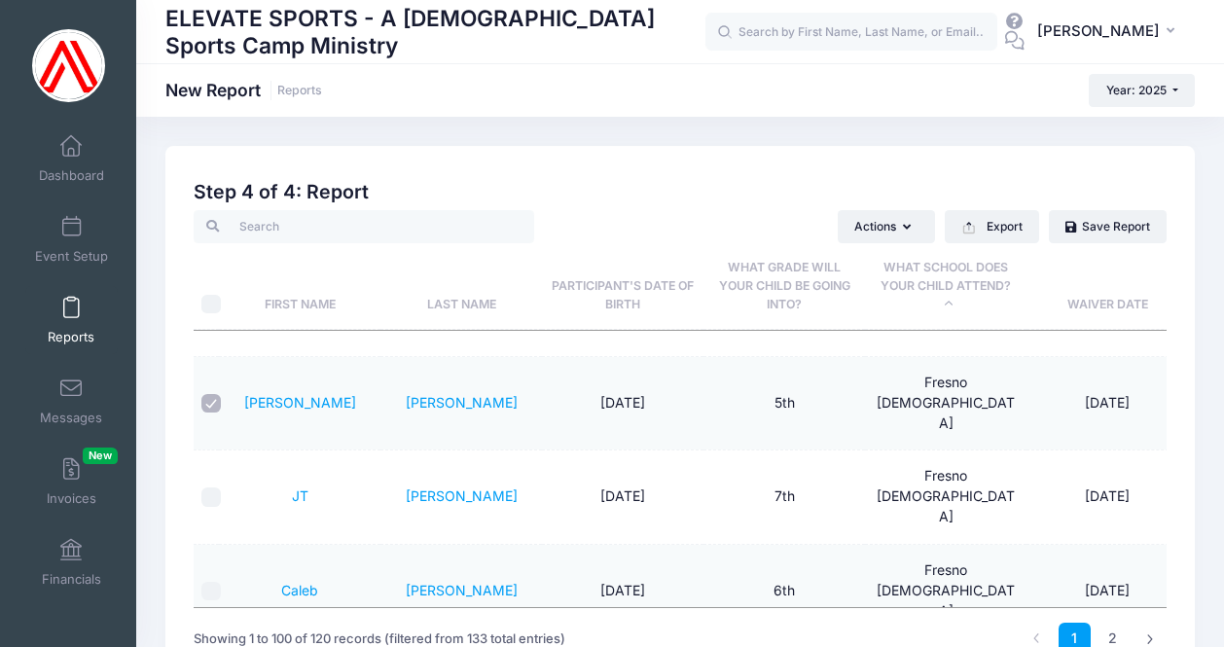
scroll to position [3904, 0]
click at [907, 228] on icon "button" at bounding box center [911, 228] width 16 height 0
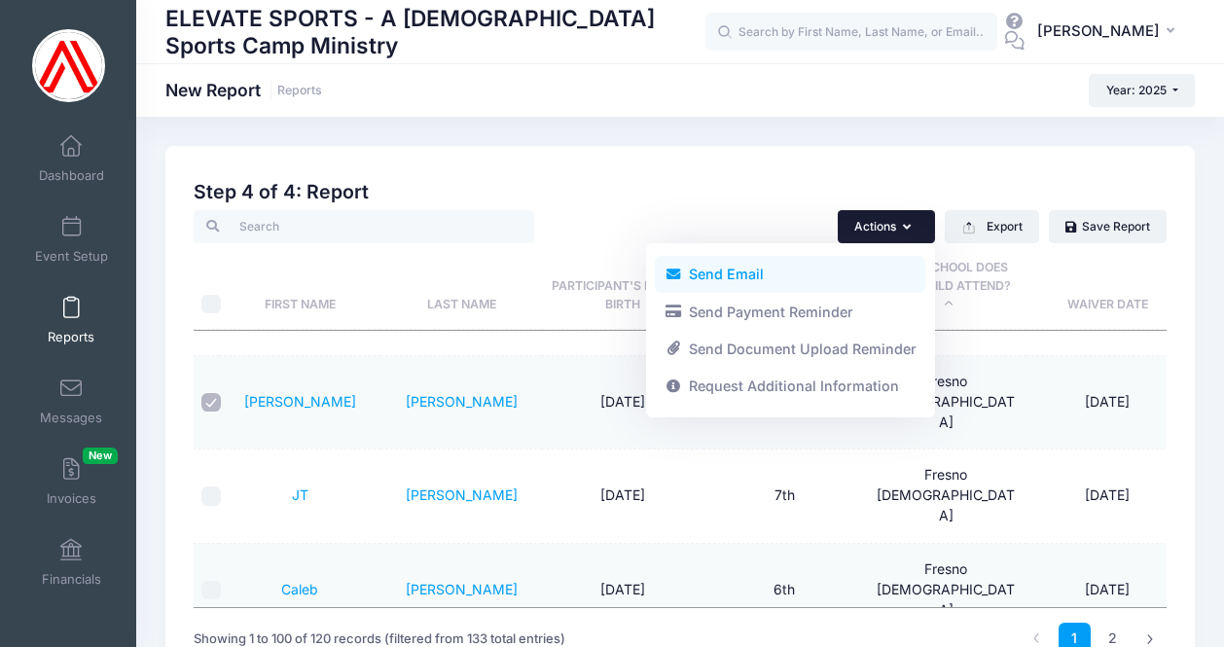
click at [732, 275] on link "Send Email" at bounding box center [790, 274] width 271 height 37
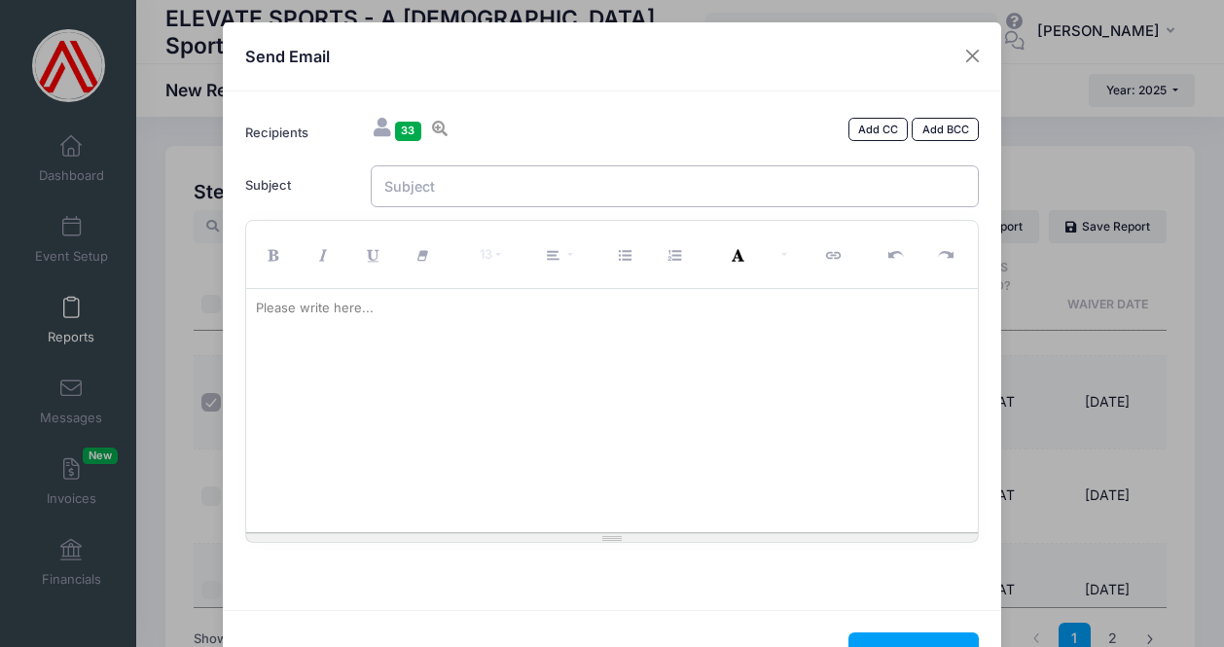
click at [407, 192] on input "Subject" at bounding box center [675, 186] width 609 height 42
type input "E"
drag, startPoint x: 490, startPoint y: 185, endPoint x: 360, endPoint y: 175, distance: 130.8
click at [361, 177] on div "One-Day Event" at bounding box center [675, 186] width 628 height 42
click at [381, 184] on input "One-Day Event" at bounding box center [675, 186] width 609 height 42
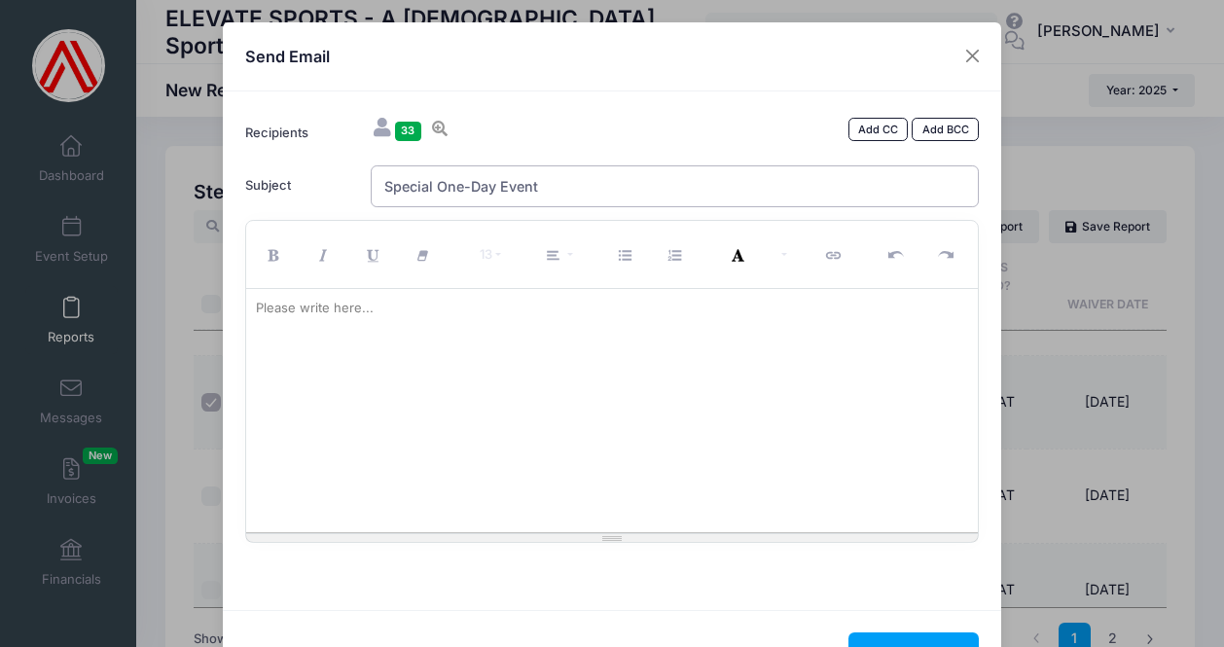
click at [573, 191] on input "Special One-Day Event" at bounding box center [675, 186] width 609 height 42
type input "Special One-Day Event"
click at [376, 335] on div at bounding box center [612, 410] width 733 height 243
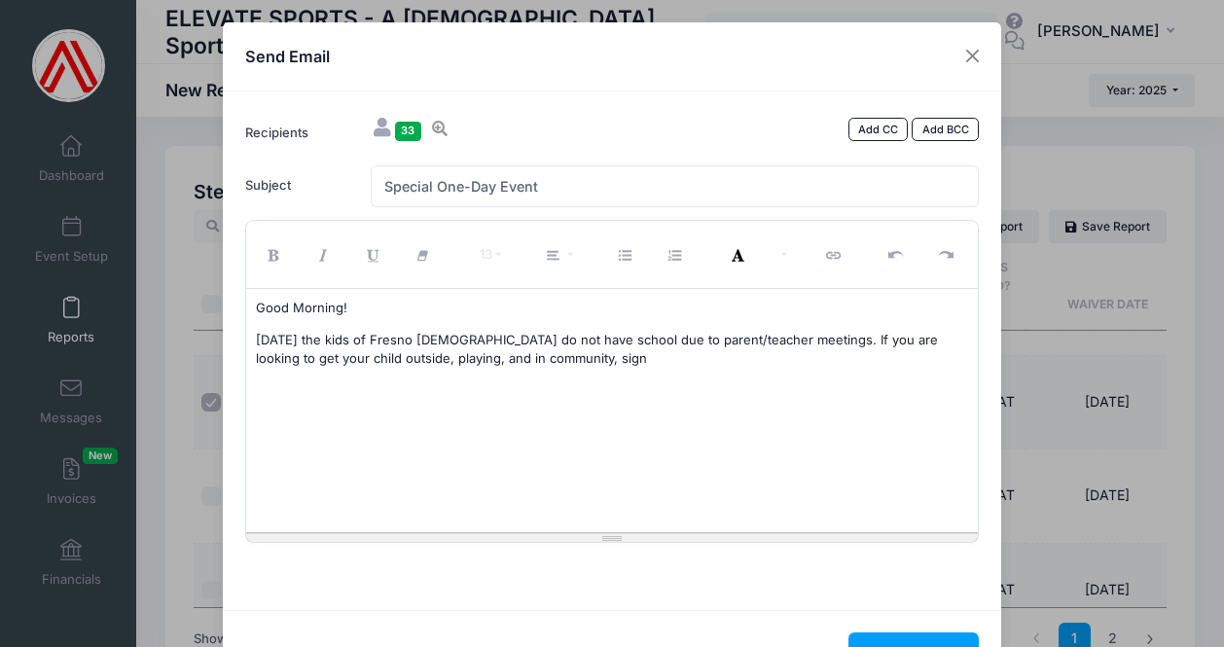
click at [387, 338] on p "This Friday the kids of Fresno Christian do not have school due to parent/teach…" at bounding box center [612, 350] width 713 height 38
drag, startPoint x: 556, startPoint y: 357, endPoint x: 809, endPoint y: 348, distance: 253.2
click at [809, 348] on p "This Friday the kids of Fresno Christian do not have school due to parent/teach…" at bounding box center [612, 350] width 713 height 38
click at [908, 335] on p "This Friday the kids of Fresno Christian do not have school due to parent/teach…" at bounding box center [612, 350] width 713 height 38
click at [473, 358] on p "This Friday the kids of Fresno Christian do not have school due to parent/teach…" at bounding box center [612, 350] width 713 height 38
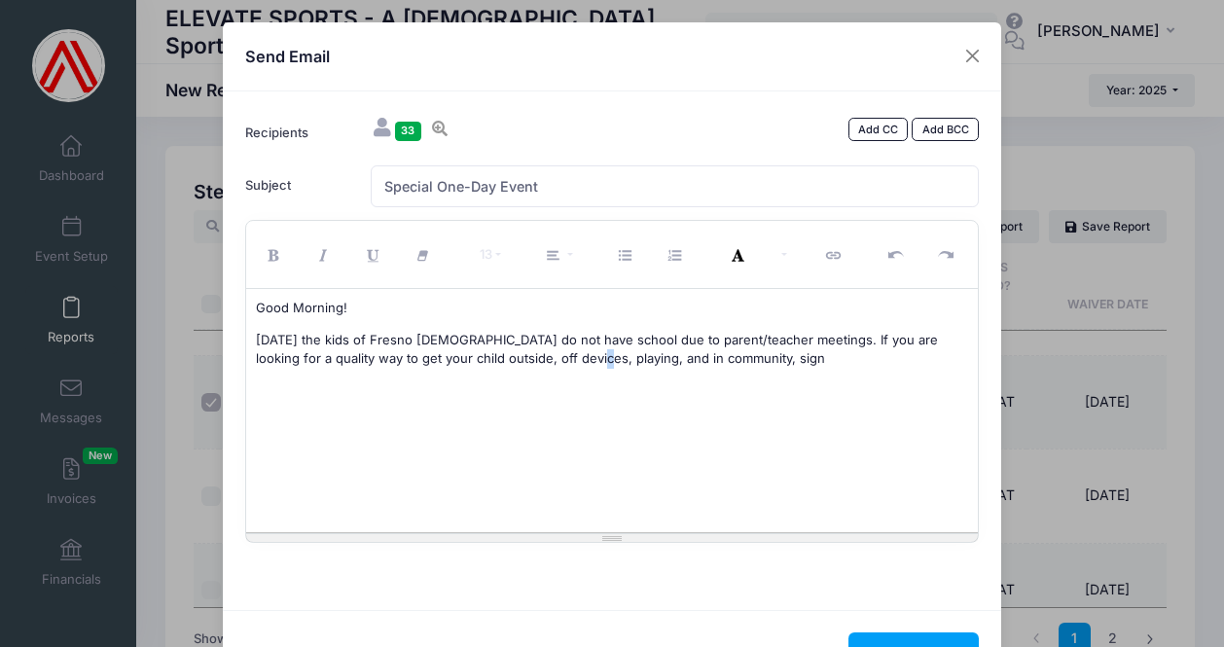
click at [548, 356] on p "This Friday the kids of Fresno Christian do not have school due to parent/teach…" at bounding box center [612, 350] width 713 height 38
click at [317, 336] on p "This Friday the kids of Fresno Christian do not have school due to parent/teach…" at bounding box center [612, 350] width 713 height 38
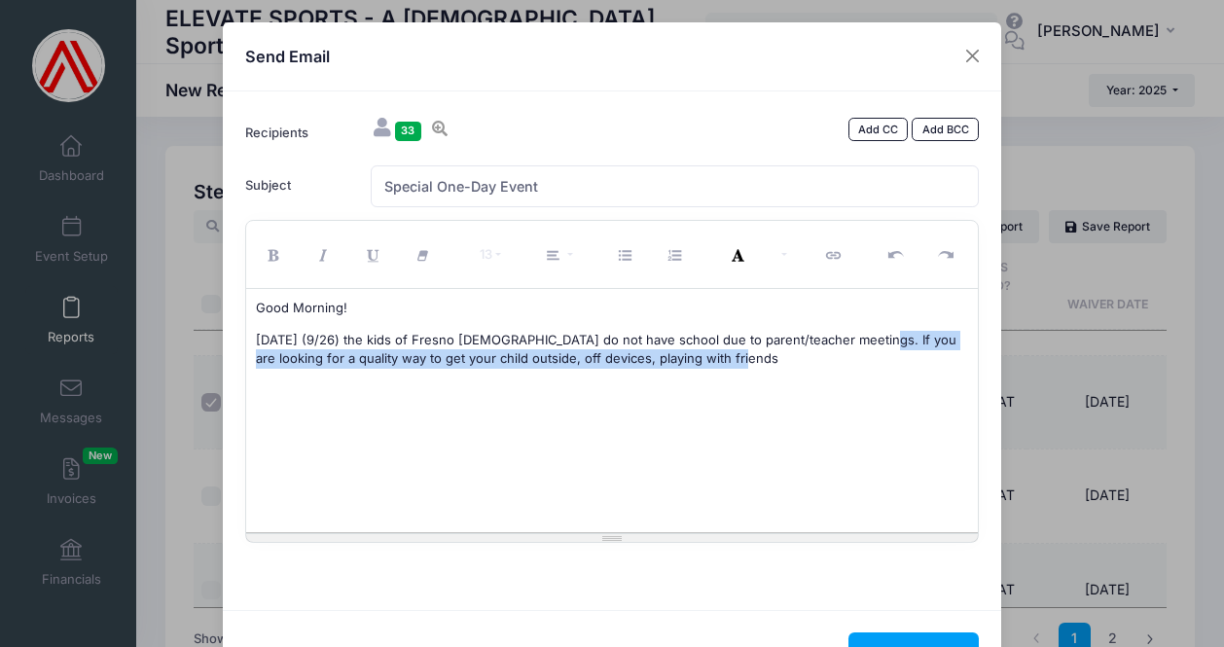
drag, startPoint x: 699, startPoint y: 355, endPoint x: 844, endPoint y: 341, distance: 145.7
click at [844, 341] on p "This Friday (9/26) the kids of Fresno Christian do not have school due to paren…" at bounding box center [612, 350] width 713 height 38
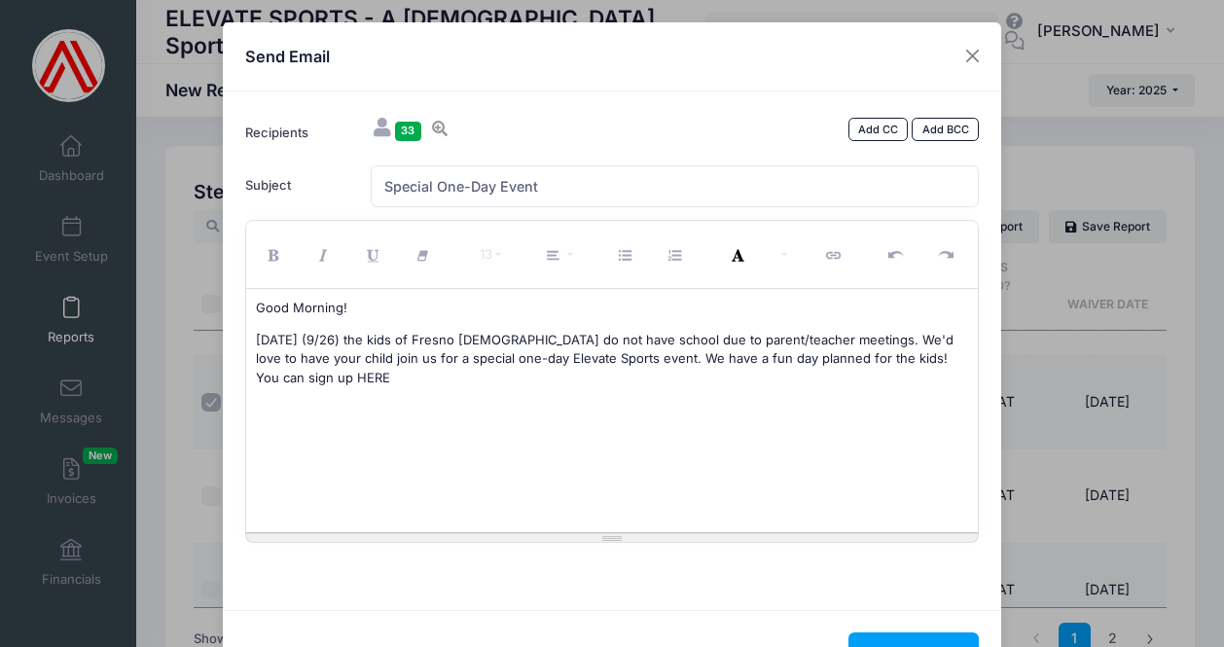
click at [274, 376] on p "This Friday (9/26) the kids of Fresno Christian do not have school due to paren…" at bounding box center [612, 359] width 713 height 57
click at [837, 246] on button "Link (⌘+K)" at bounding box center [835, 254] width 51 height 57
type input "HERE"
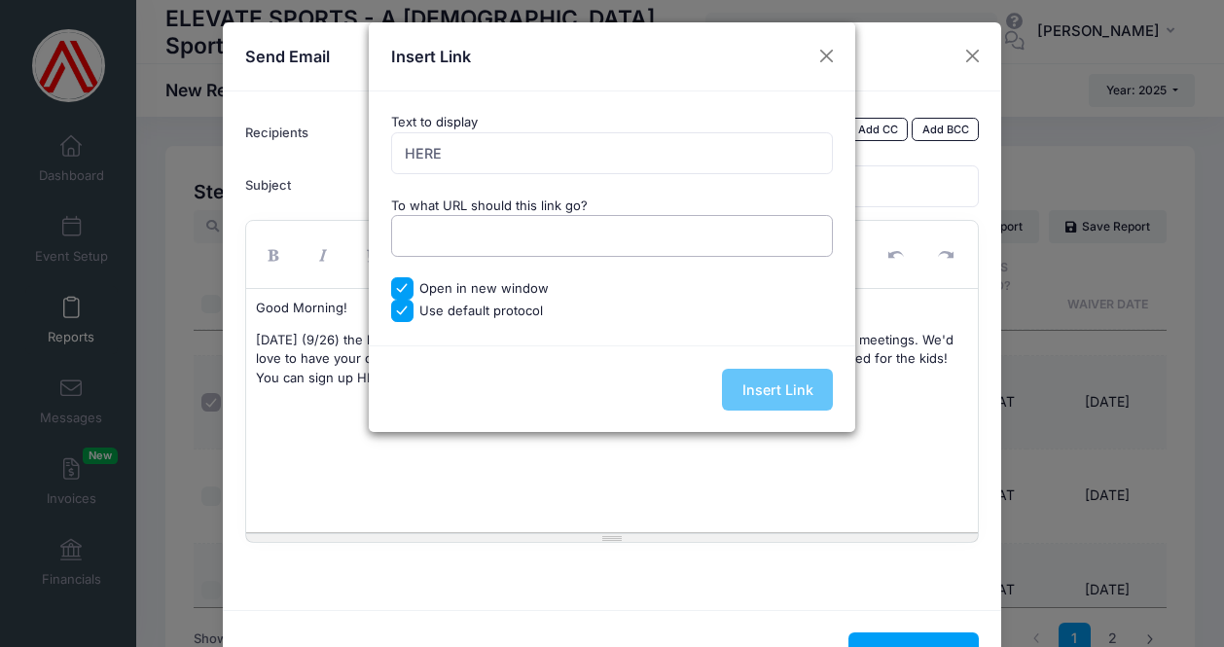
paste input "https://portal.campnetwork.com/Register/Register.php?camp_id=398144"
type input "https://portal.campnetwork.com/Register/Register.php?camp_id=398144"
click at [774, 383] on input "Insert Link" at bounding box center [777, 390] width 111 height 42
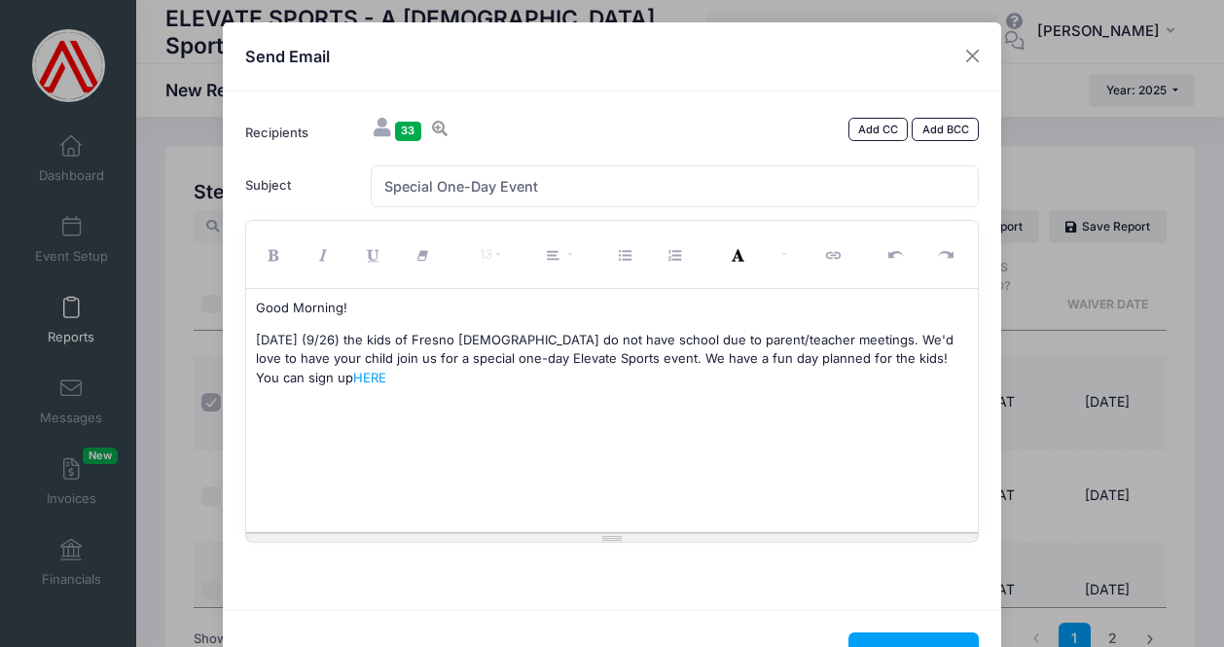
click at [332, 380] on p "This Friday (9/26) the kids of Fresno Christian do not have school due to paren…" at bounding box center [612, 359] width 713 height 57
click at [862, 357] on p "This Friday (9/26) the kids of Fresno Christian do not have school due to paren…" at bounding box center [612, 359] width 713 height 57
click at [453, 389] on div "Good Morning! This Friday (9/26) the kids of Fresno Christian do not have schoo…" at bounding box center [612, 410] width 733 height 243
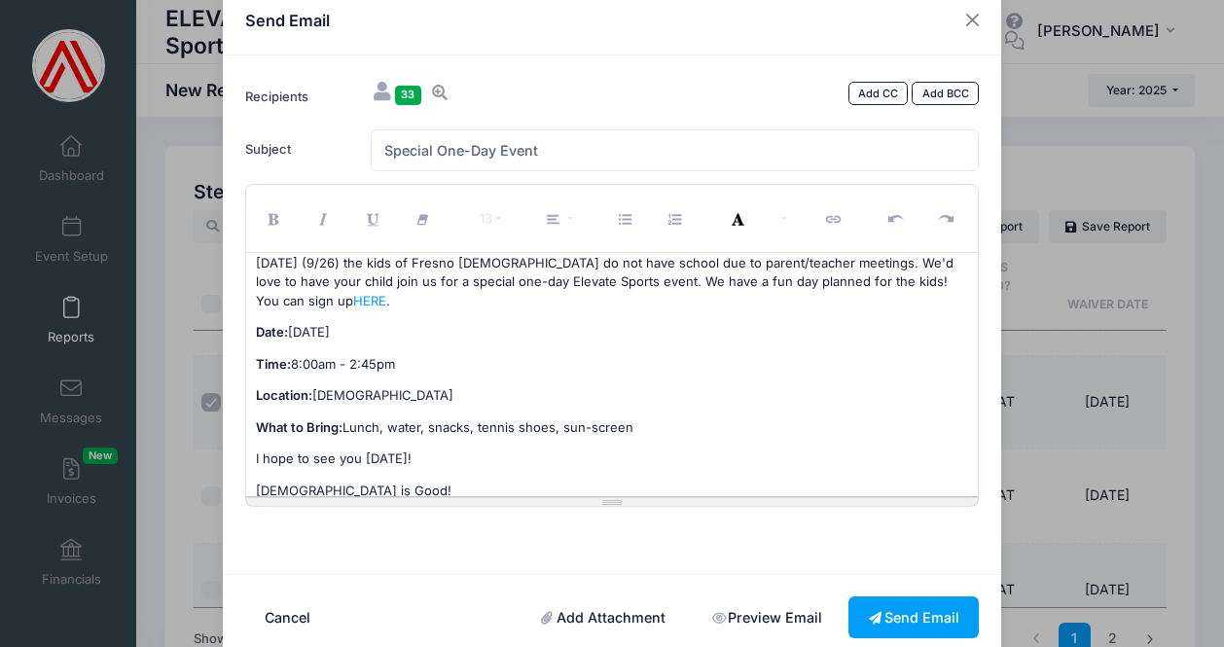
scroll to position [72, 0]
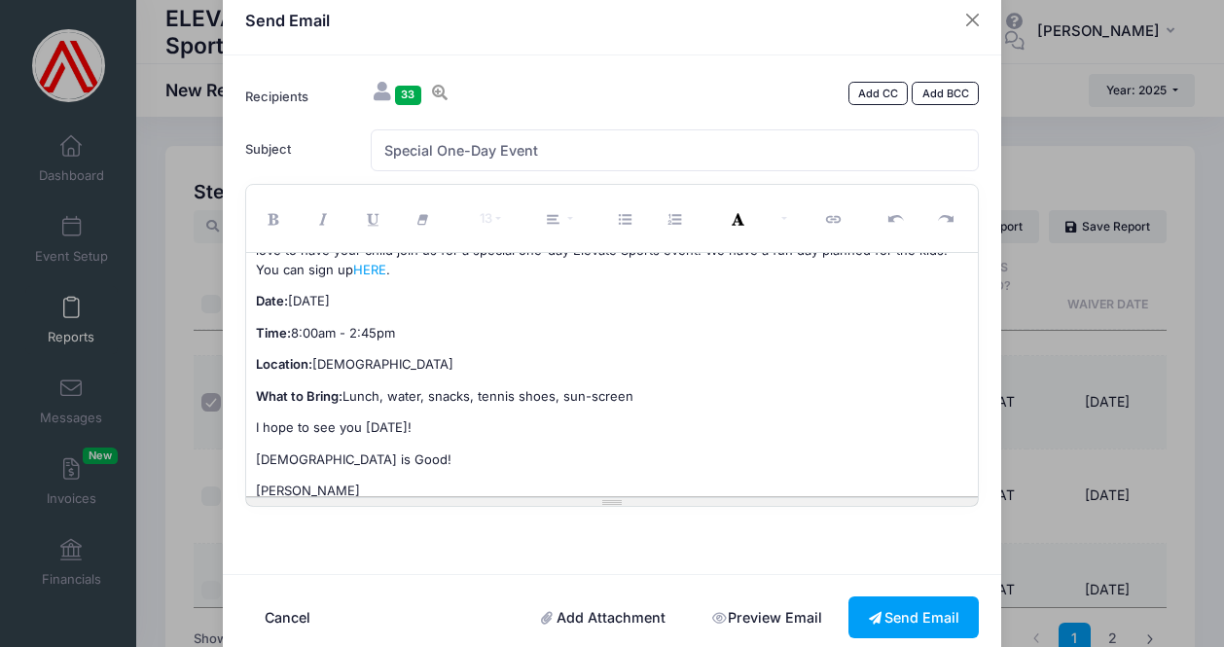
click at [579, 613] on link "Add Attachment" at bounding box center [604, 618] width 164 height 42
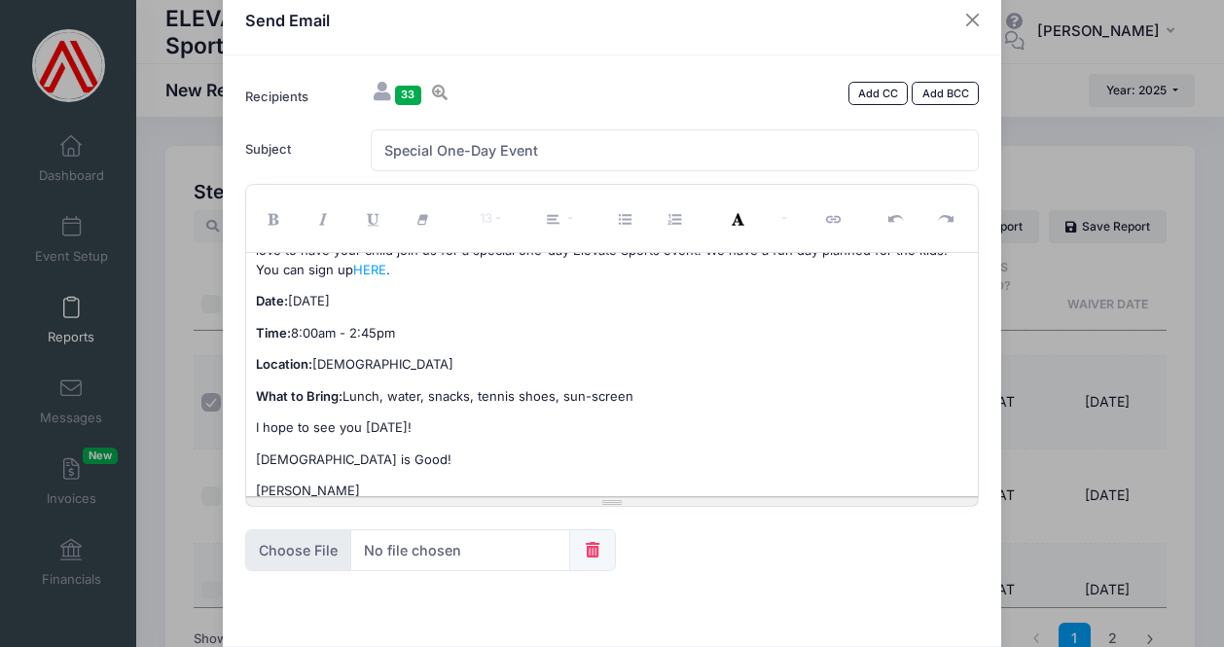
click at [282, 548] on input "file" at bounding box center [407, 550] width 325 height 42
type input "C:\fakepath\2025 One-Day Event.jpg"
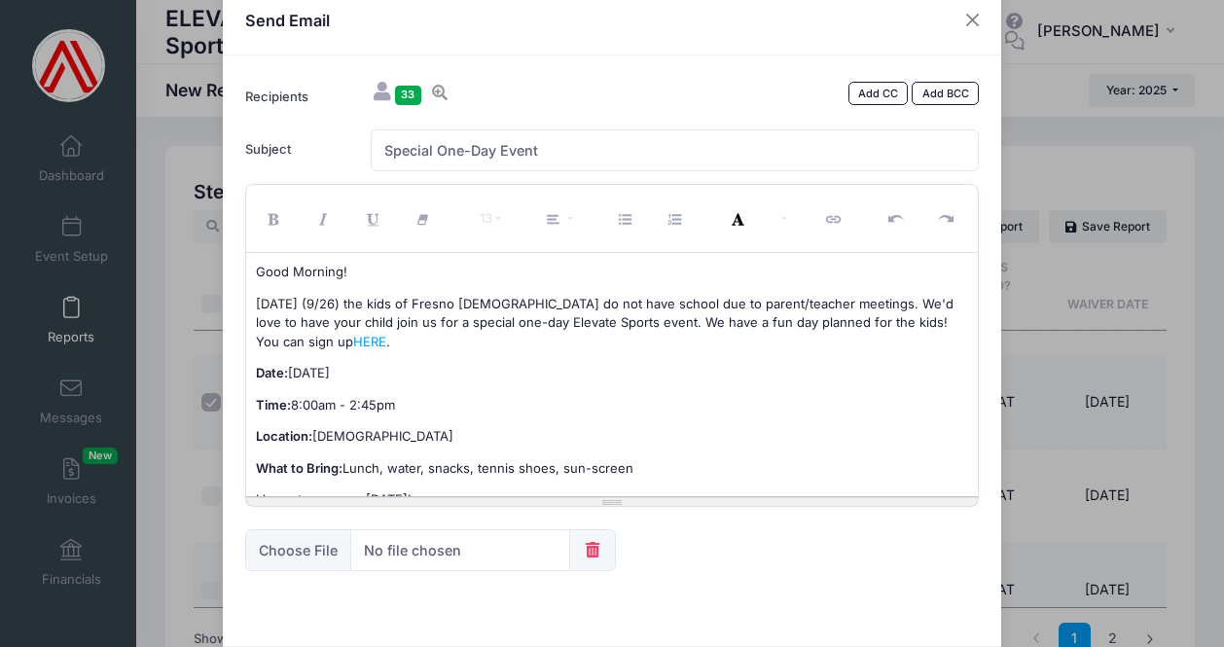
scroll to position [0, 0]
click at [308, 339] on p "This Friday (9/26) the kids of Fresno Christian do not have school due to paren…" at bounding box center [612, 323] width 713 height 57
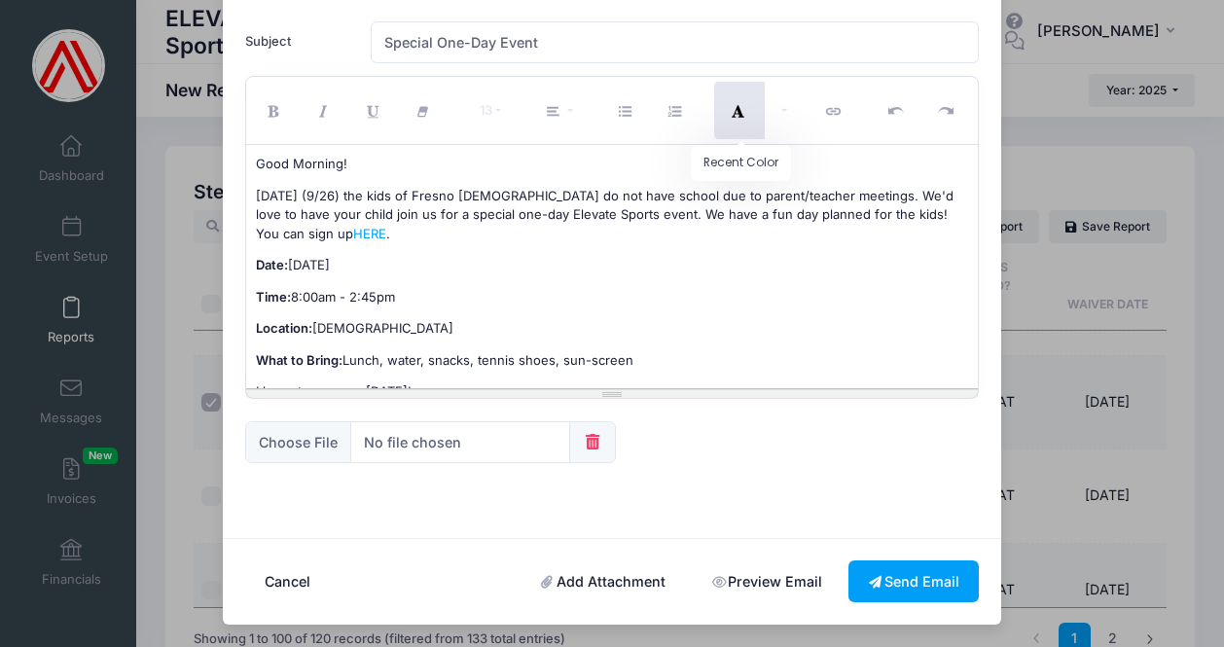
scroll to position [143, 0]
click at [744, 578] on link "Preview Email" at bounding box center [767, 583] width 150 height 42
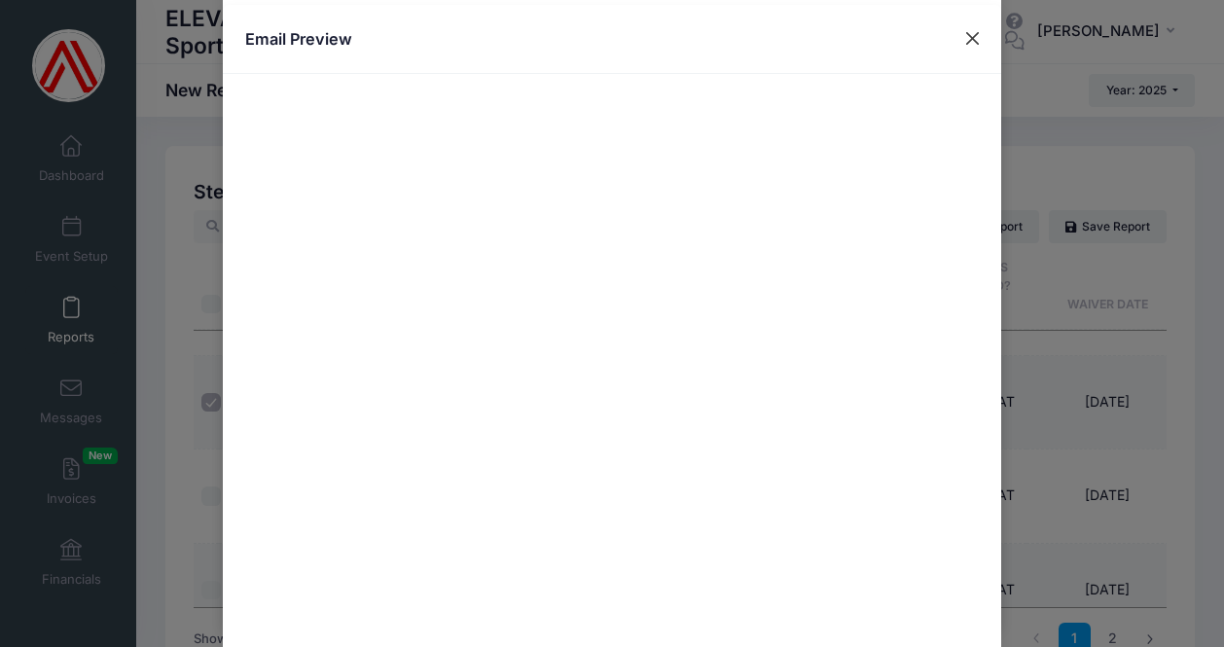
click at [967, 31] on button "Close" at bounding box center [973, 38] width 35 height 35
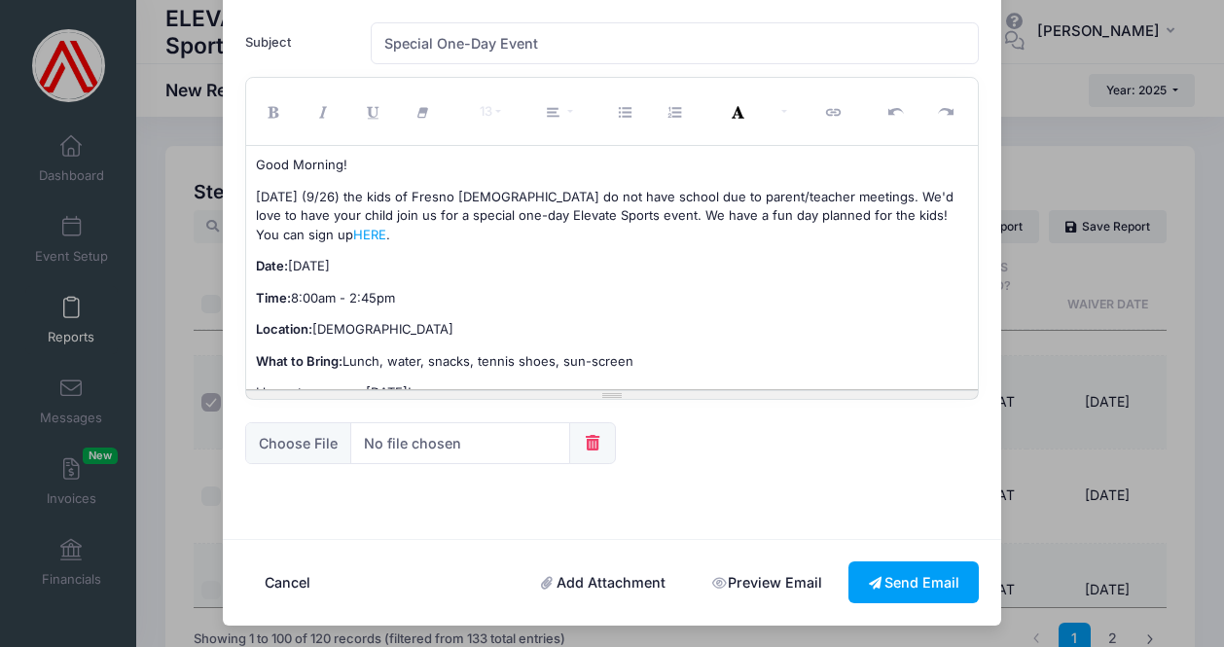
click at [256, 265] on b "Date:" at bounding box center [272, 266] width 32 height 16
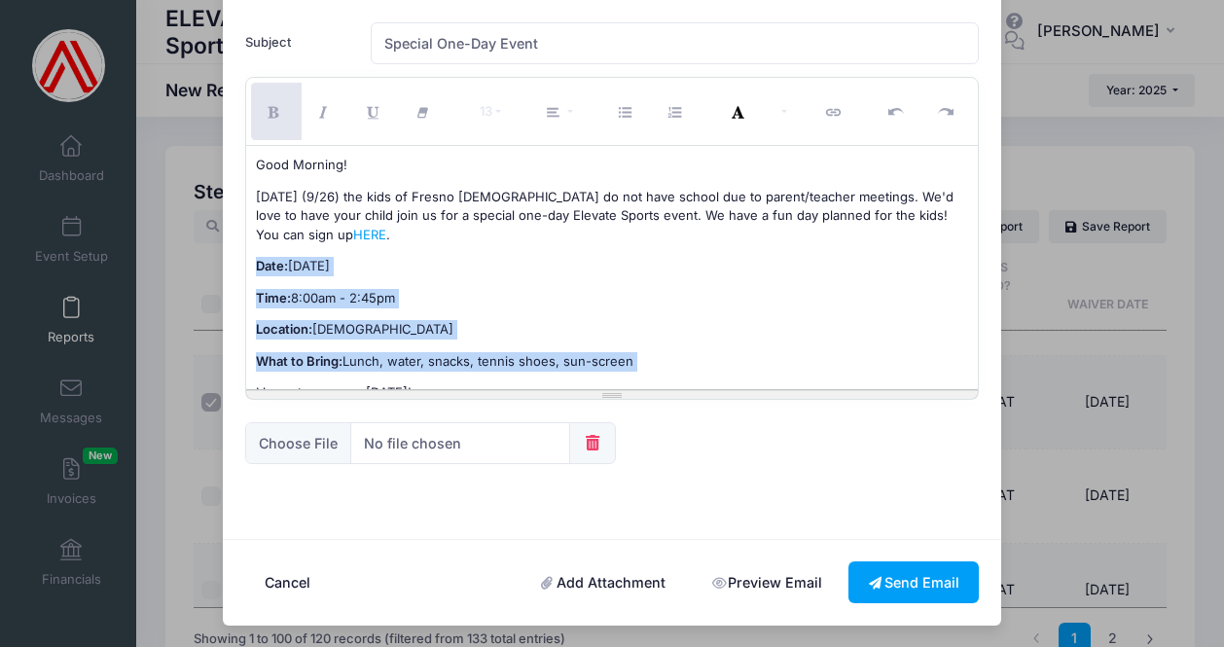
drag, startPoint x: 252, startPoint y: 258, endPoint x: 659, endPoint y: 366, distance: 420.9
click at [659, 366] on div "Good Morning! This Friday (9/26) the kids of Fresno Christian do not have schoo…" at bounding box center [612, 267] width 733 height 243
click at [624, 113] on icon "Unordered list (⌘+⇧+NUM7)" at bounding box center [628, 113] width 18 height 0
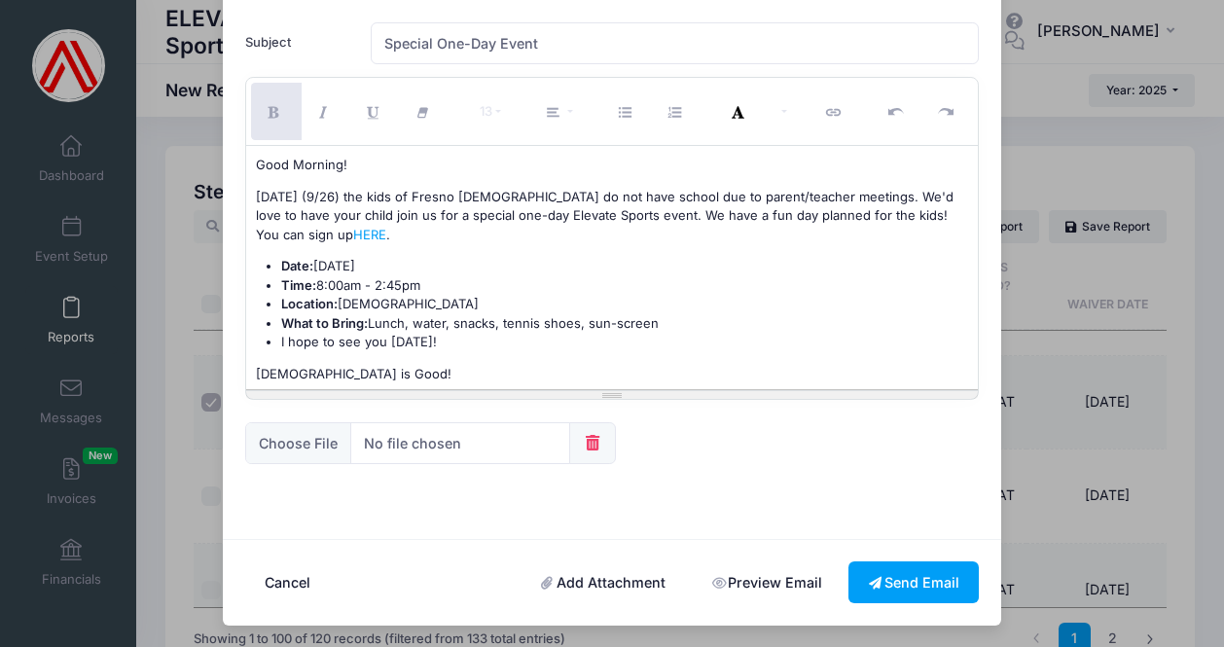
click at [270, 332] on ul "Date: Friday, September 26 Time: 8:00am - 2:45pm Location: CrossCity Christian …" at bounding box center [612, 304] width 713 height 95
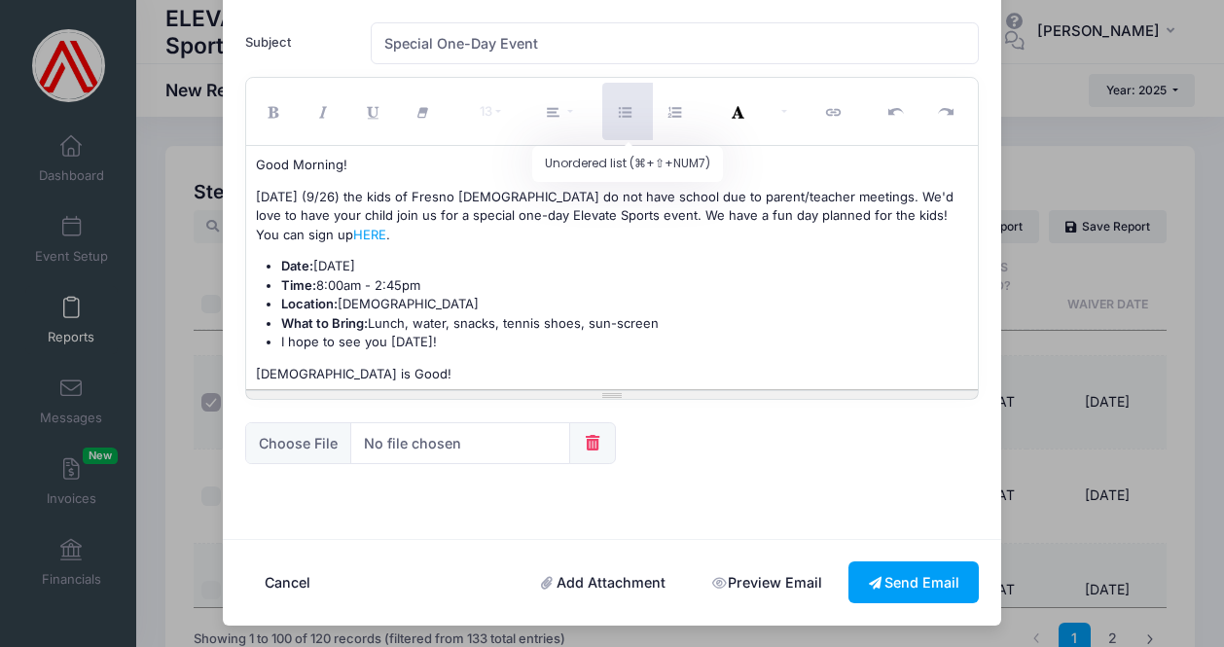
click at [630, 113] on icon "Unordered list (⌘+⇧+NUM7)" at bounding box center [628, 113] width 18 height 0
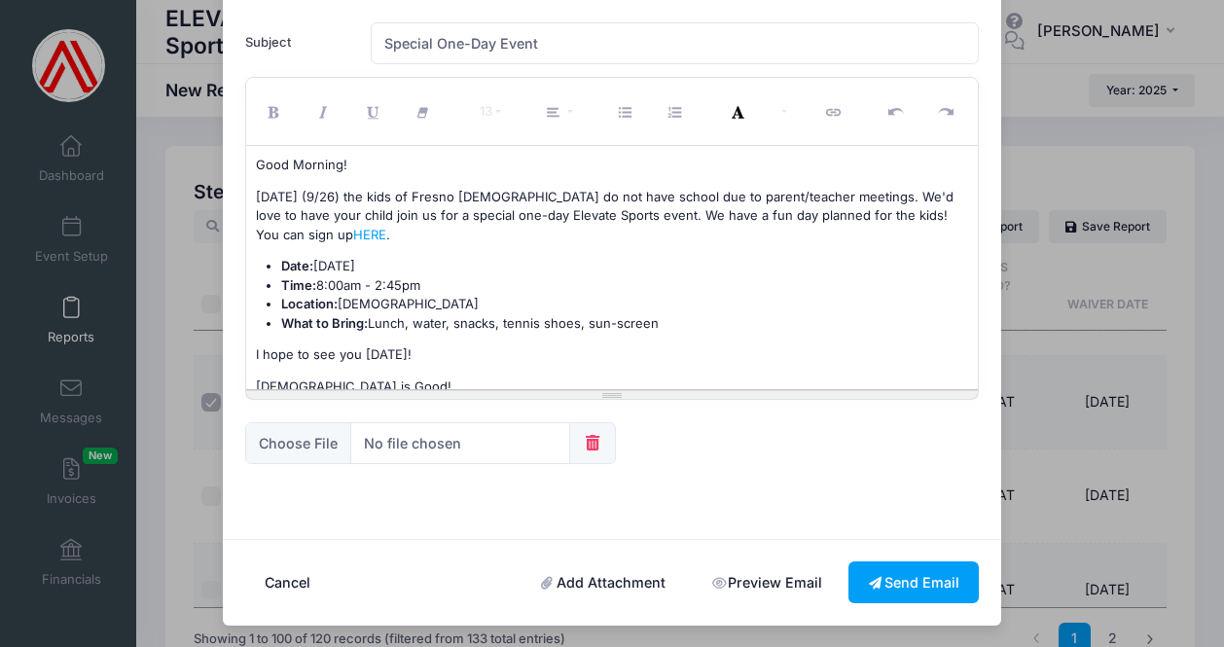
click at [413, 348] on p "I hope to see you Friday!" at bounding box center [612, 354] width 713 height 19
click at [862, 211] on p "This Friday (9/26) the kids of Fresno Christian do not have school due to paren…" at bounding box center [612, 216] width 713 height 57
click at [855, 211] on p "This Friday (9/26) the kids of Fresno Christian do not have school due to paren…" at bounding box center [612, 216] width 713 height 57
click at [754, 587] on link "Preview Email" at bounding box center [767, 583] width 150 height 42
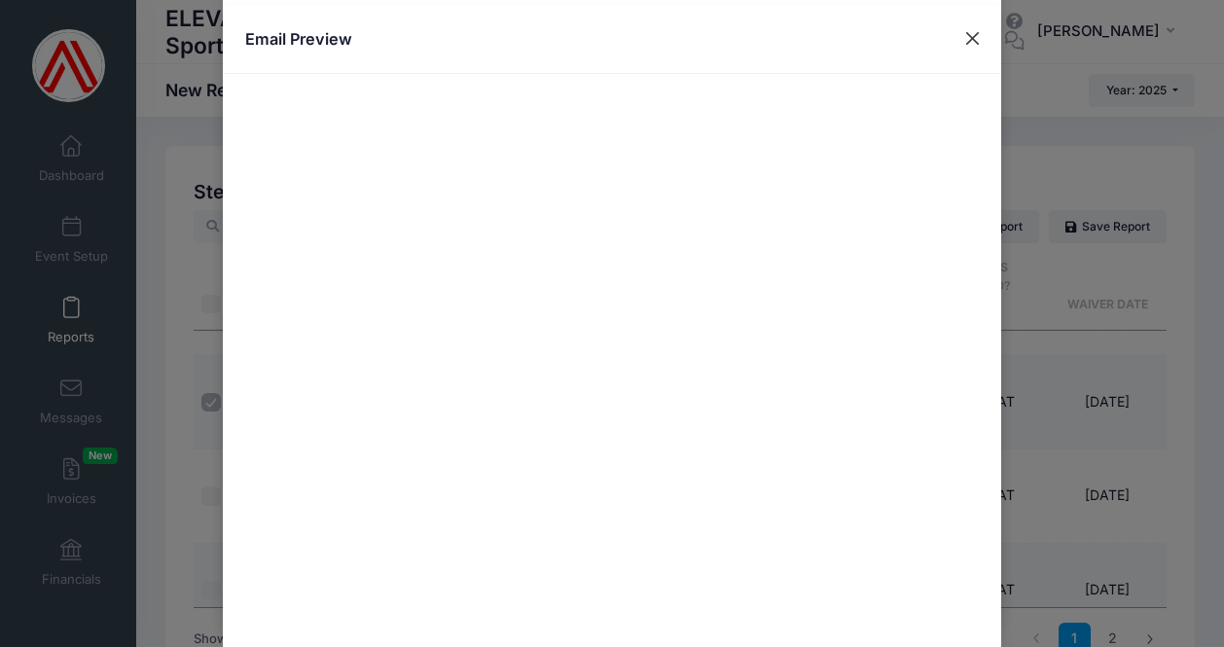
click at [971, 38] on button "Close" at bounding box center [973, 38] width 35 height 35
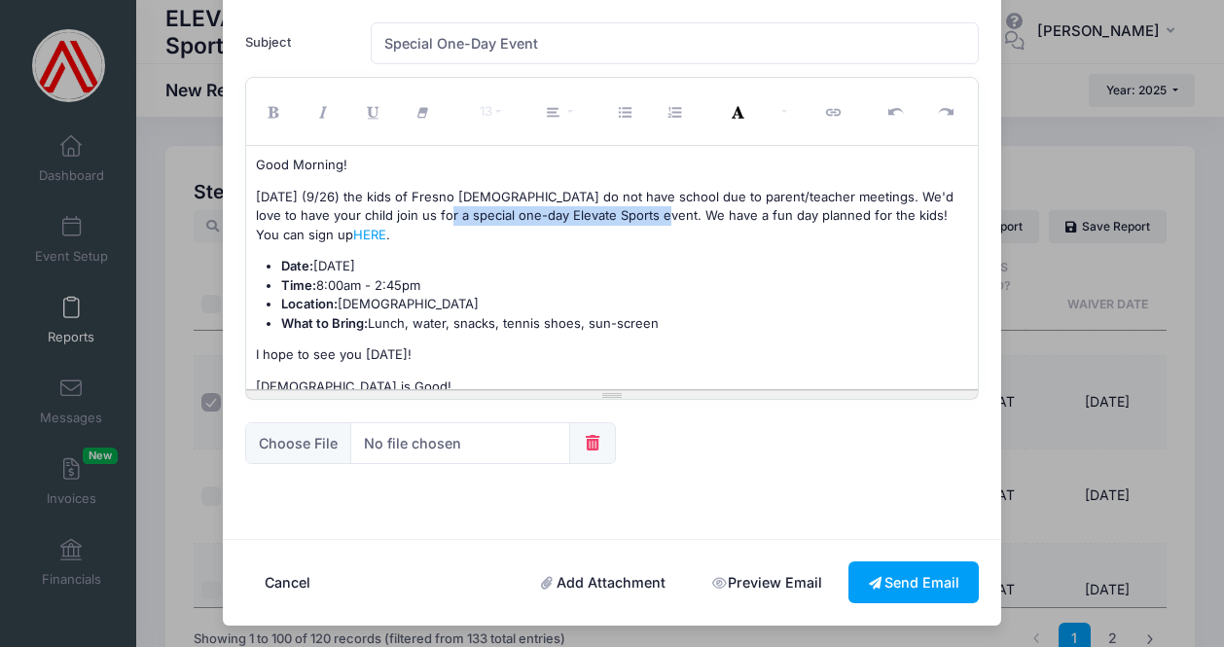
drag, startPoint x: 389, startPoint y: 211, endPoint x: 610, endPoint y: 215, distance: 220.9
click at [610, 215] on p "This Friday (9/26) the kids of Fresno Christian do not have school due to paren…" at bounding box center [612, 216] width 713 height 57
click at [268, 113] on icon "Bold (⌘+B)" at bounding box center [277, 113] width 18 height 0
drag, startPoint x: 916, startPoint y: 216, endPoint x: 957, endPoint y: 220, distance: 41.1
click at [957, 220] on p "This Friday (9/26) the kids of Fresno Christian do not have school due to paren…" at bounding box center [612, 216] width 713 height 57
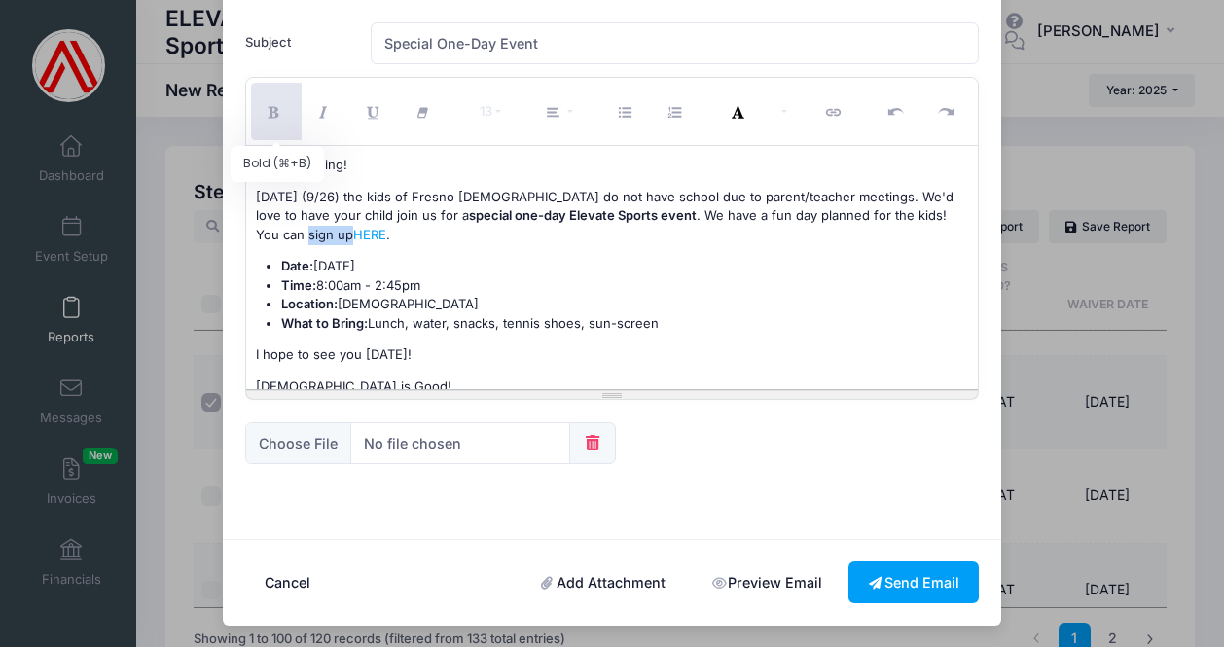
click at [270, 113] on icon "Bold (⌘+B)" at bounding box center [277, 113] width 18 height 0
click at [390, 196] on p "This Friday (9/26) the kids of Fresno Christian do not have school due to paren…" at bounding box center [612, 216] width 713 height 57
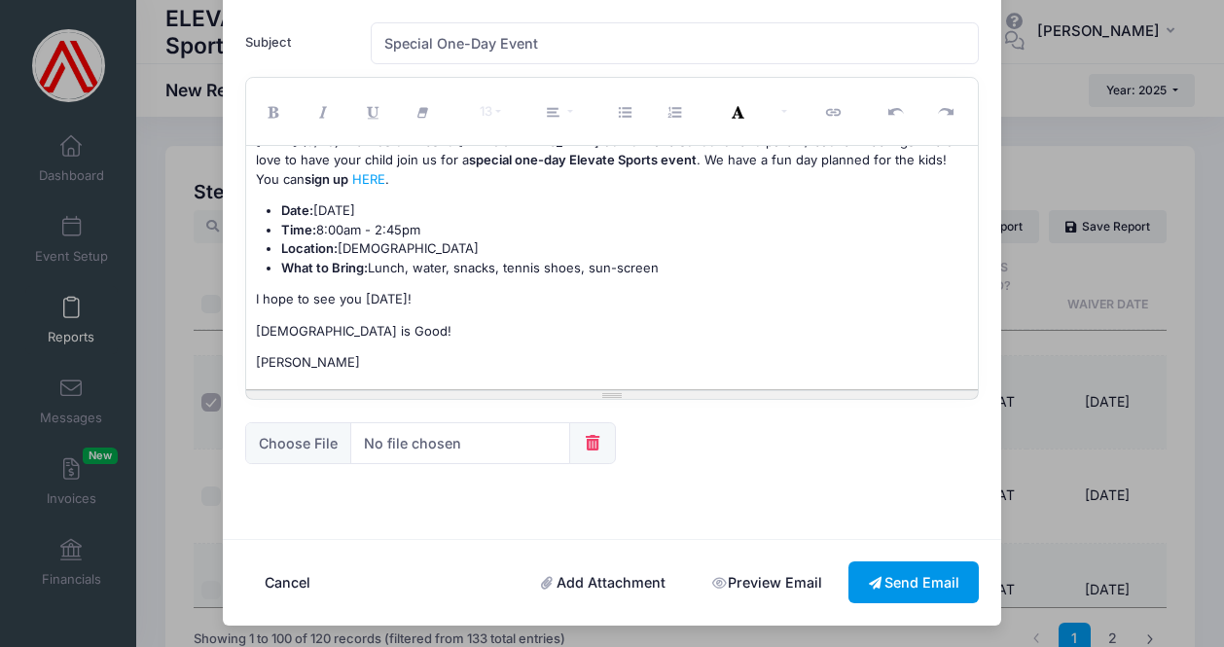
click at [908, 573] on button "Send Email" at bounding box center [914, 583] width 130 height 42
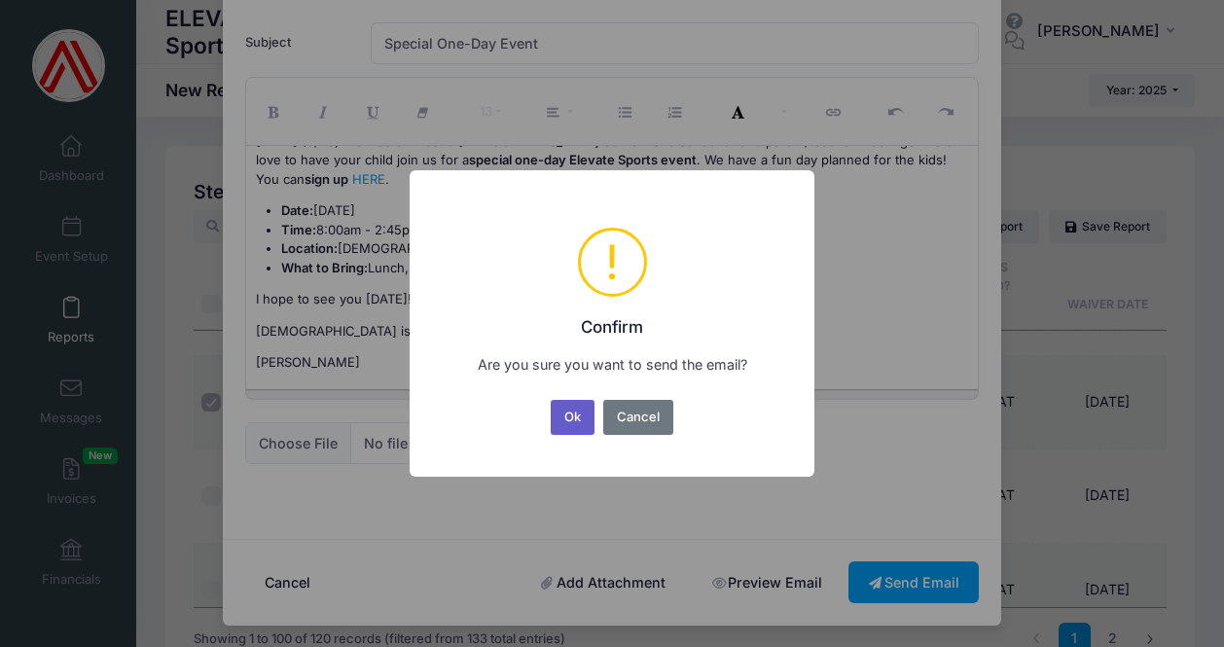
click at [567, 420] on button "Ok" at bounding box center [573, 417] width 45 height 35
